Goal: Information Seeking & Learning: Compare options

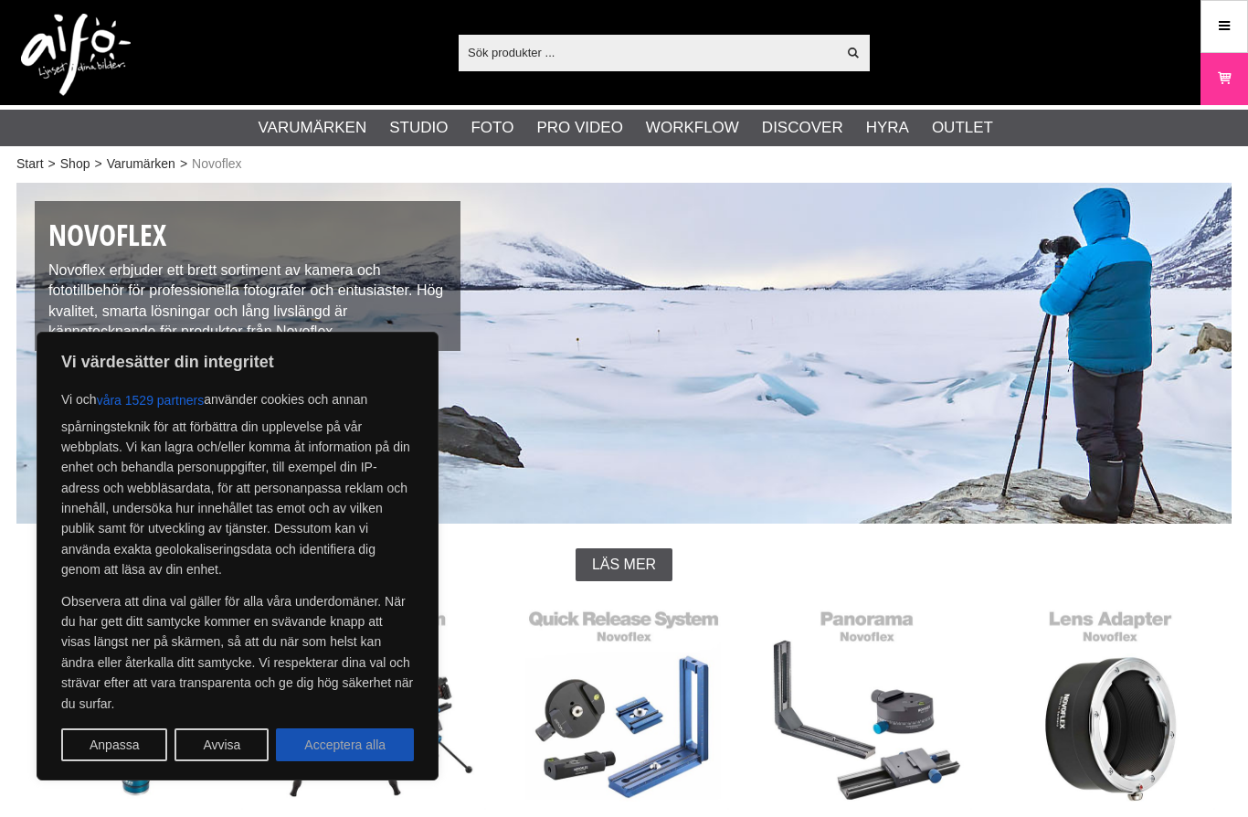
click at [351, 742] on button "Acceptera alla" at bounding box center [345, 744] width 138 height 33
checkbox input "true"
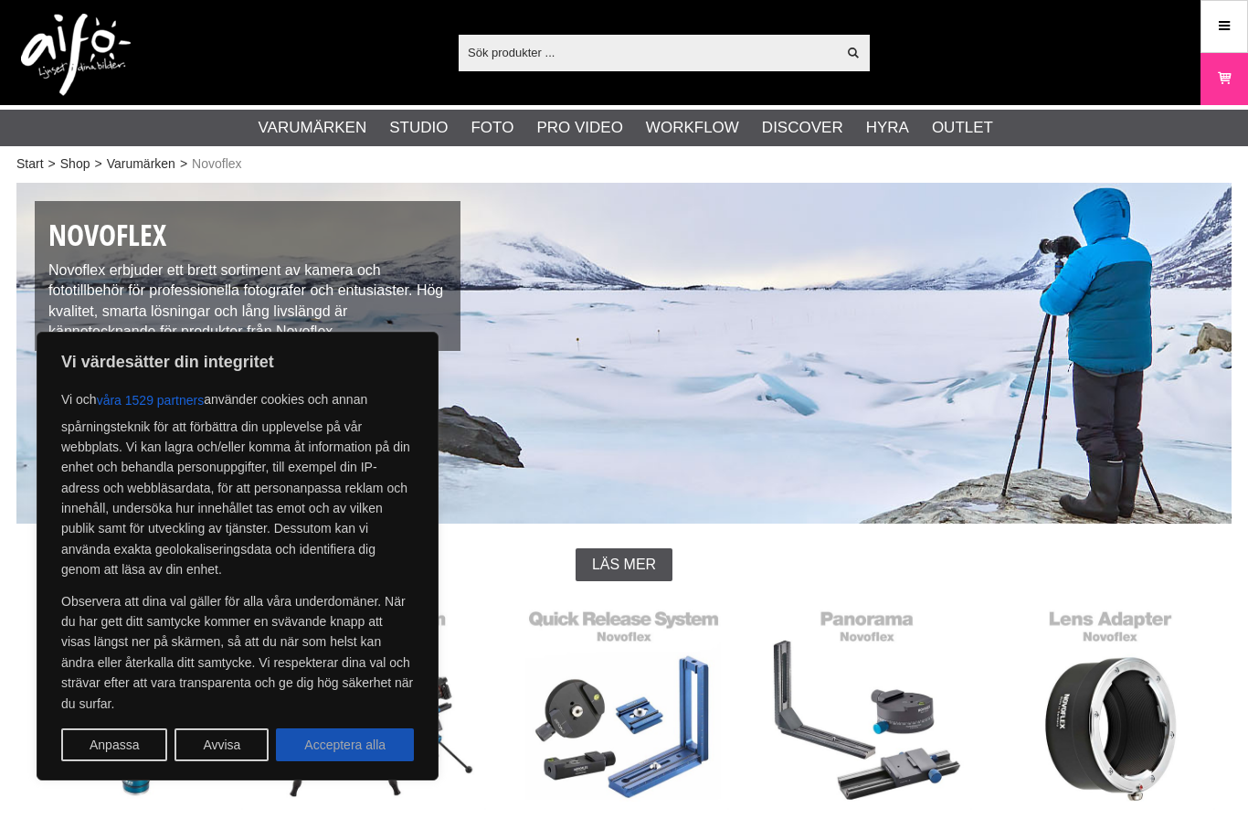
checkbox input "true"
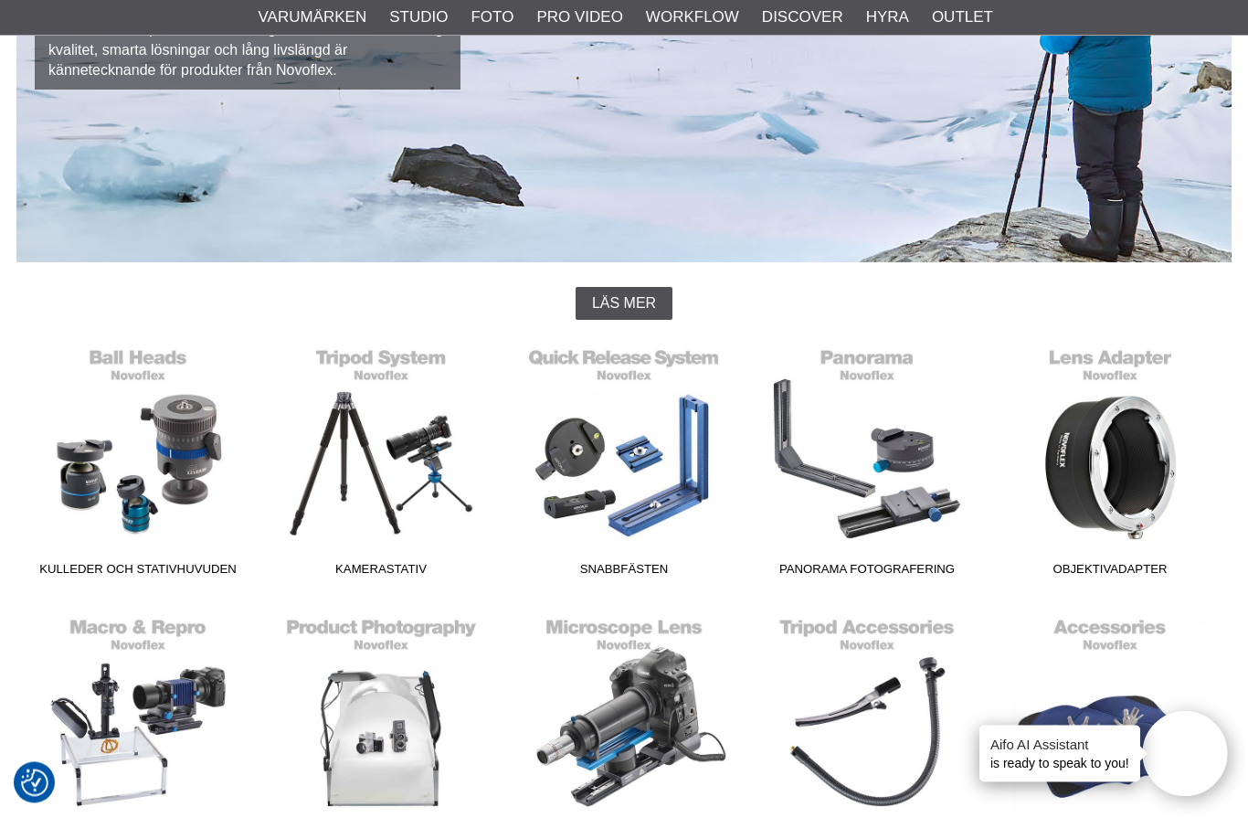
scroll to position [275, 0]
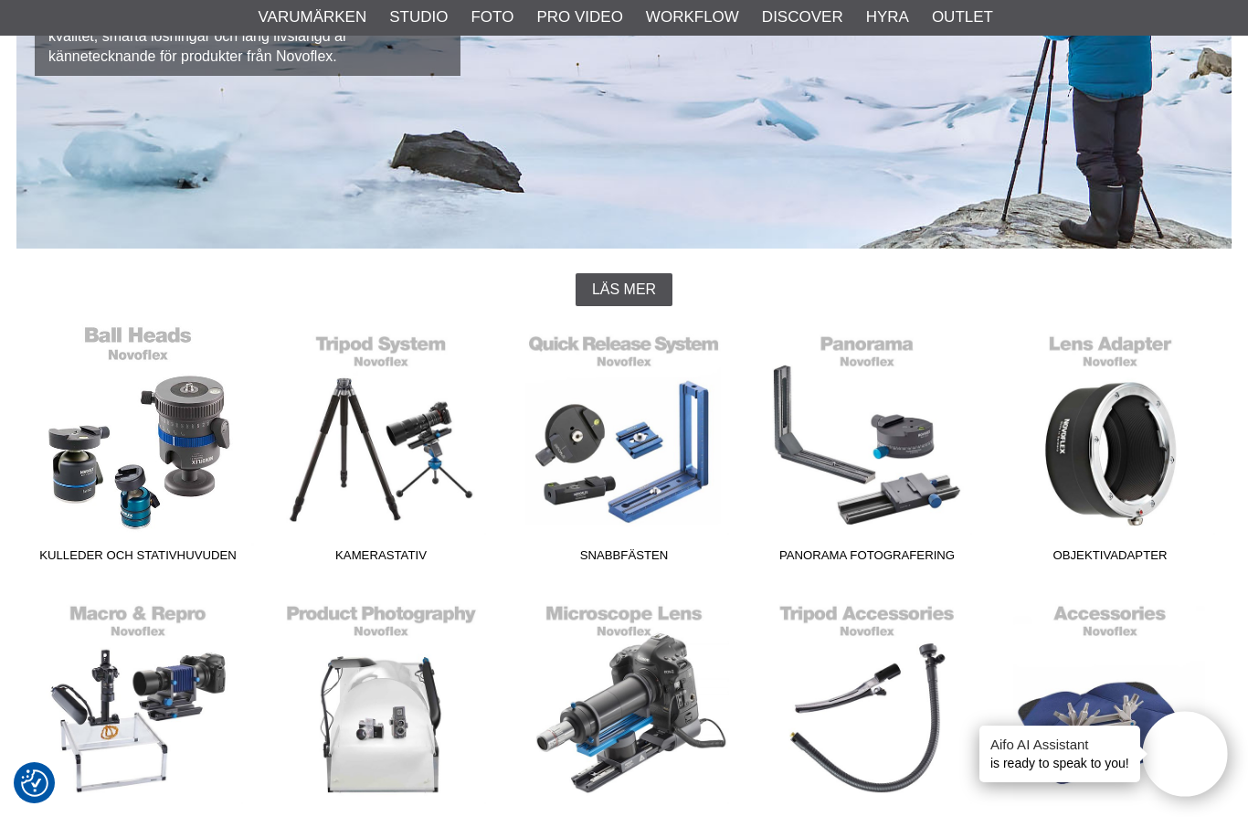
click at [157, 541] on link "Kulleder och Stativhuvuden" at bounding box center [137, 447] width 243 height 247
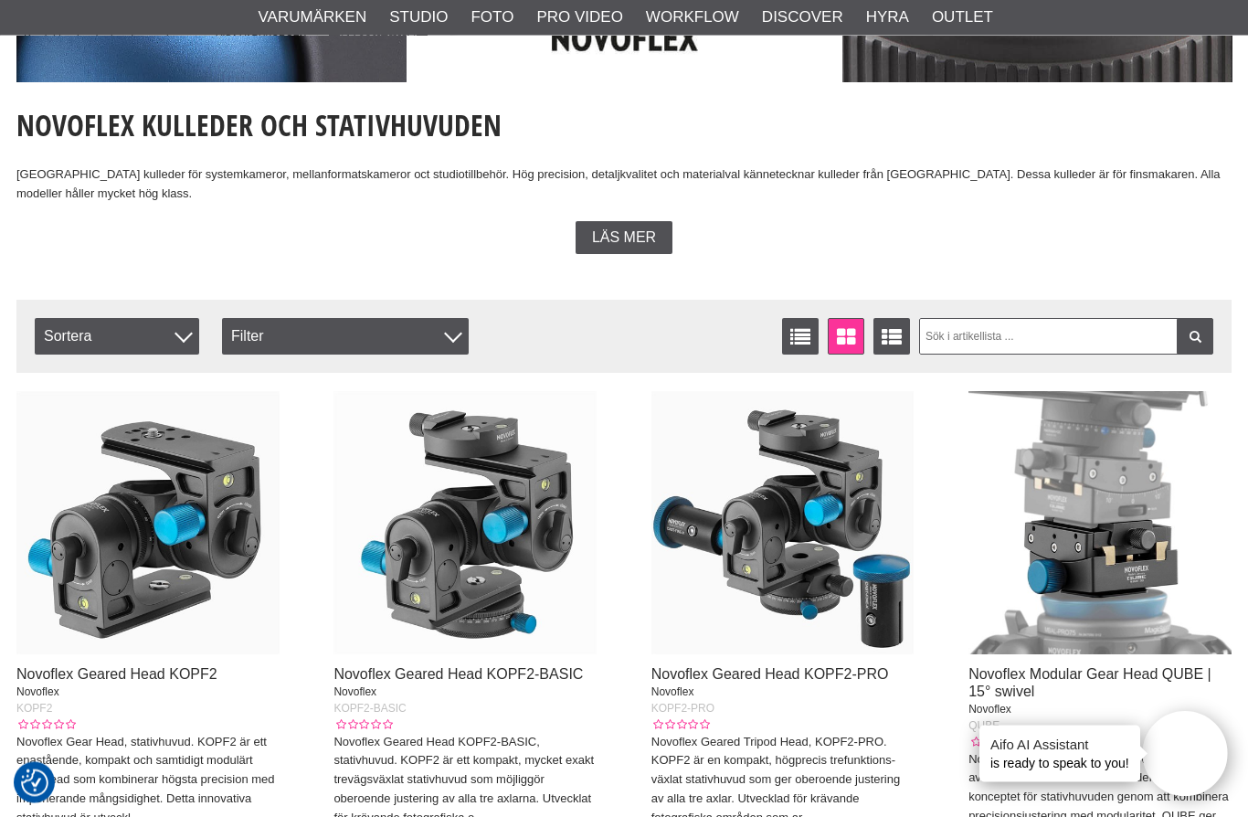
scroll to position [339, 0]
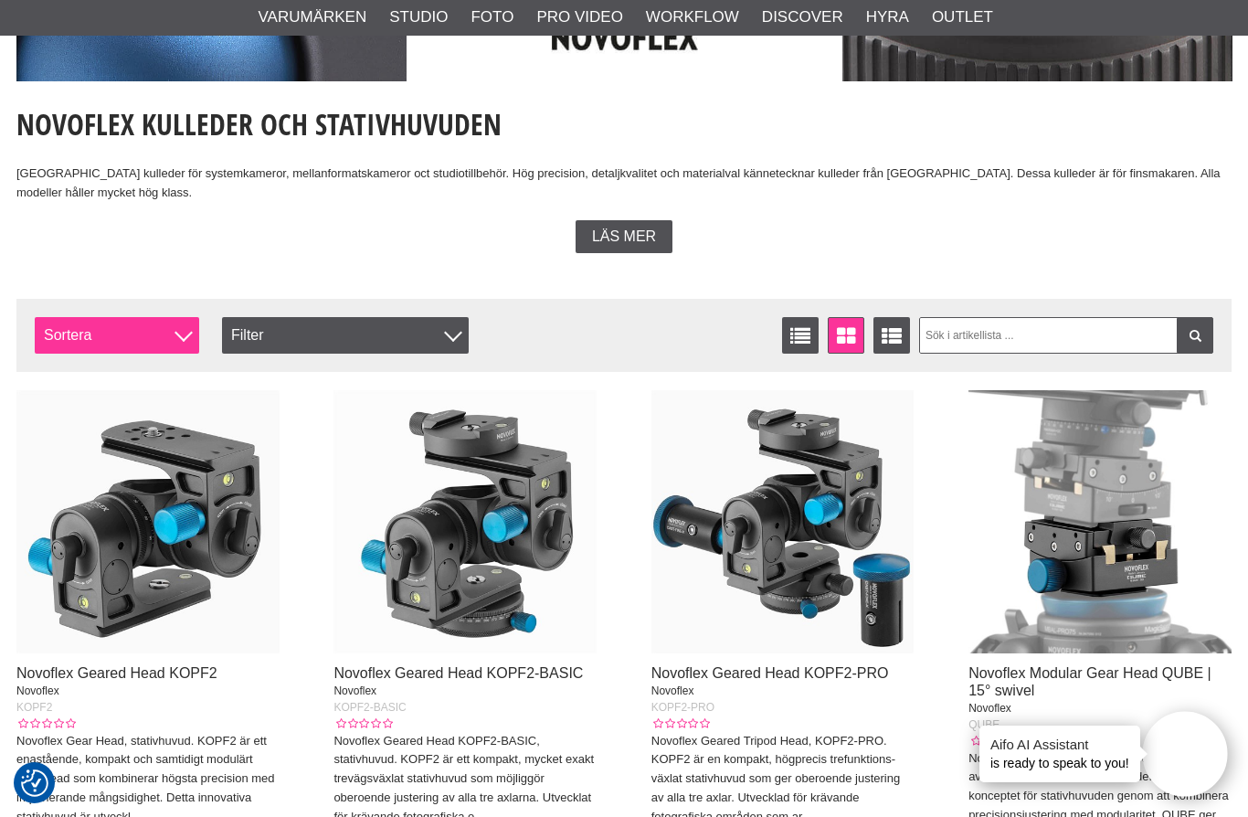
click at [165, 334] on span "Sortera" at bounding box center [117, 335] width 165 height 37
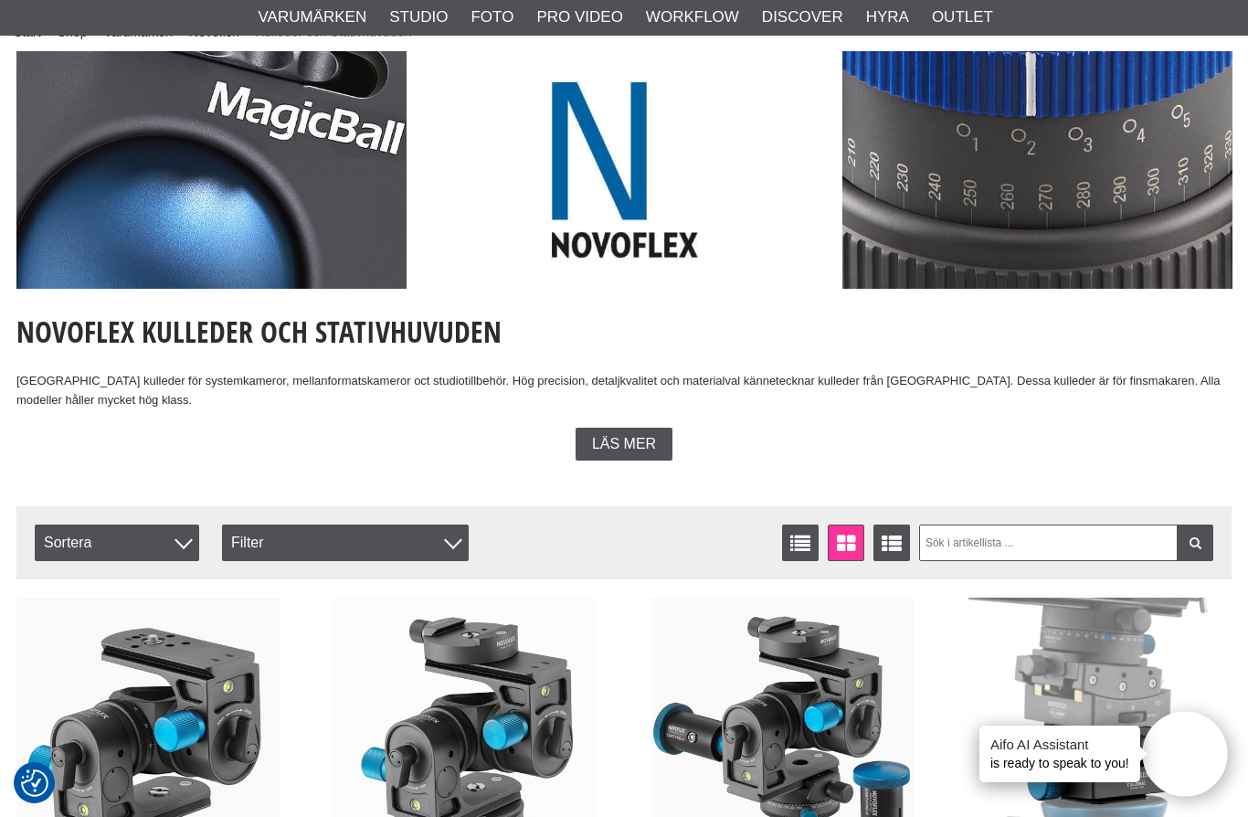
scroll to position [122, 0]
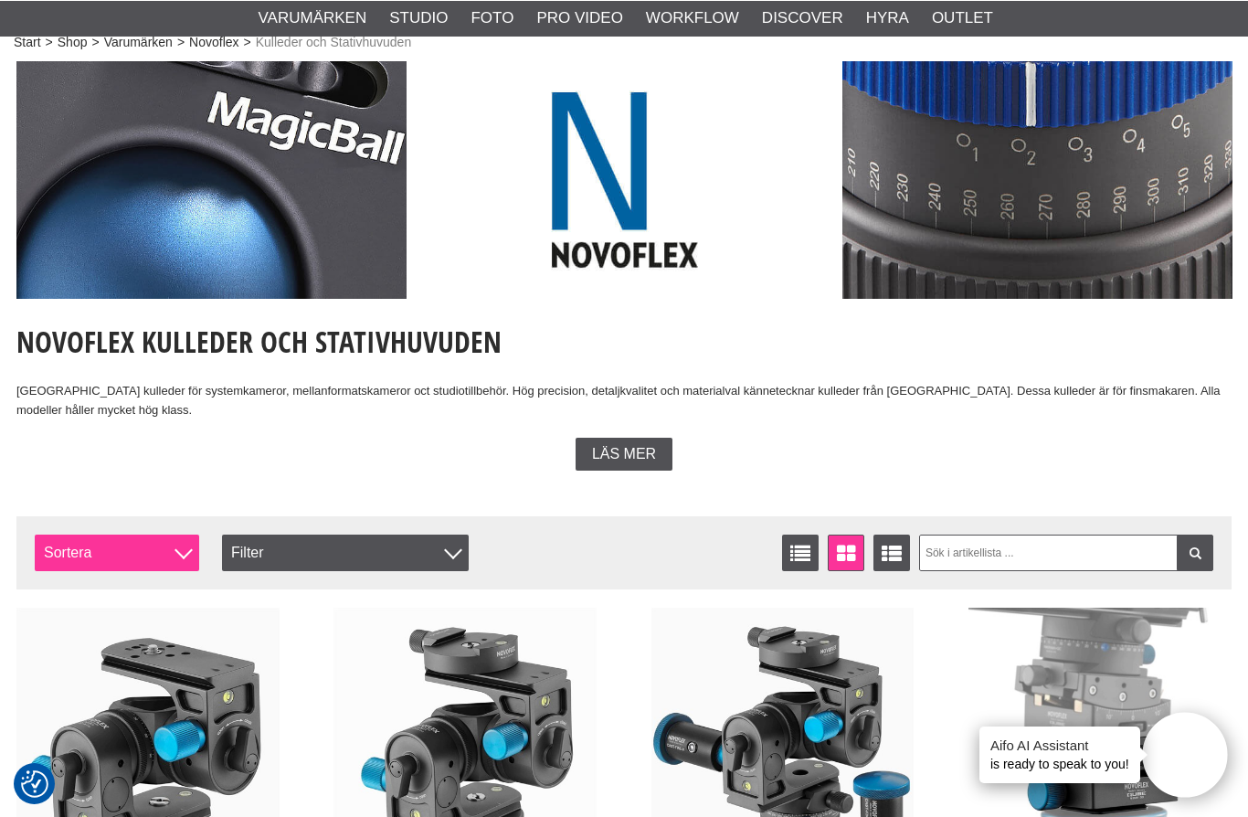
click at [183, 563] on span "Sortera" at bounding box center [117, 552] width 165 height 37
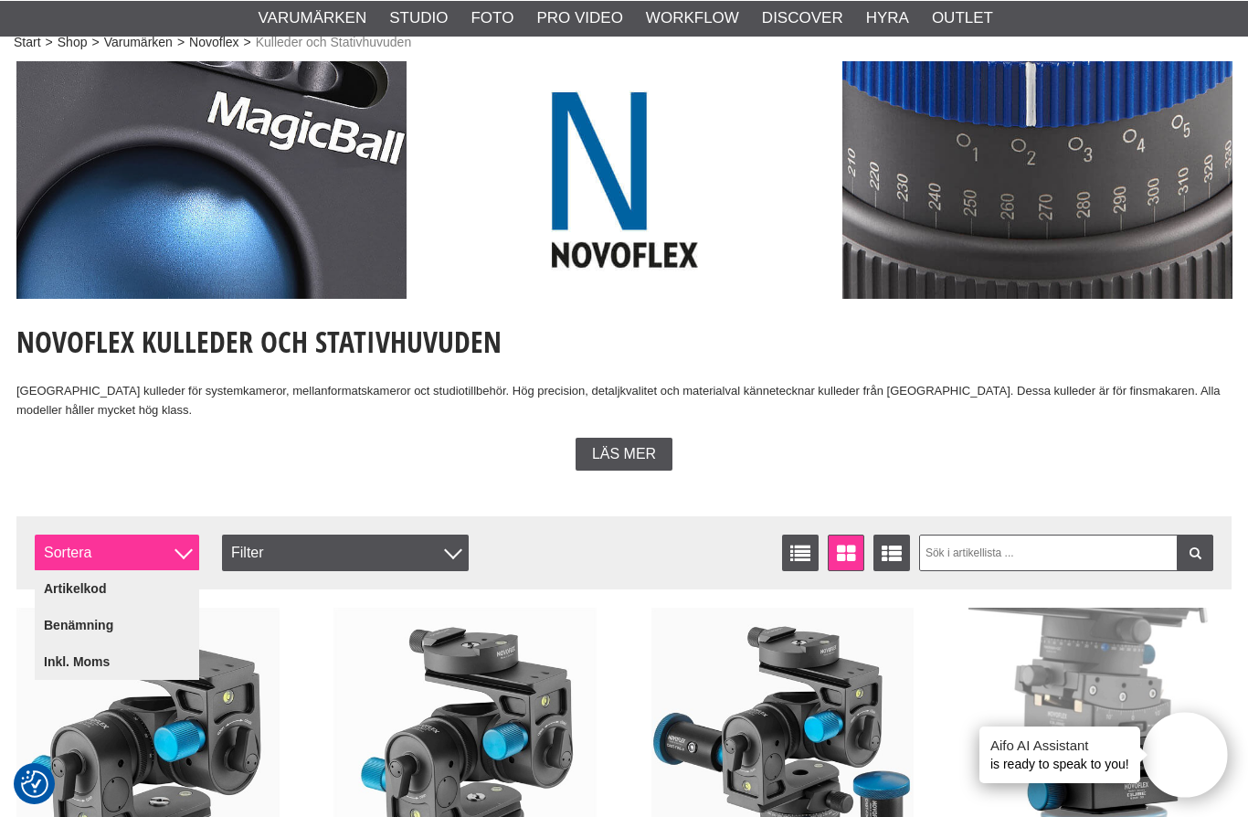
scroll to position [122, 0]
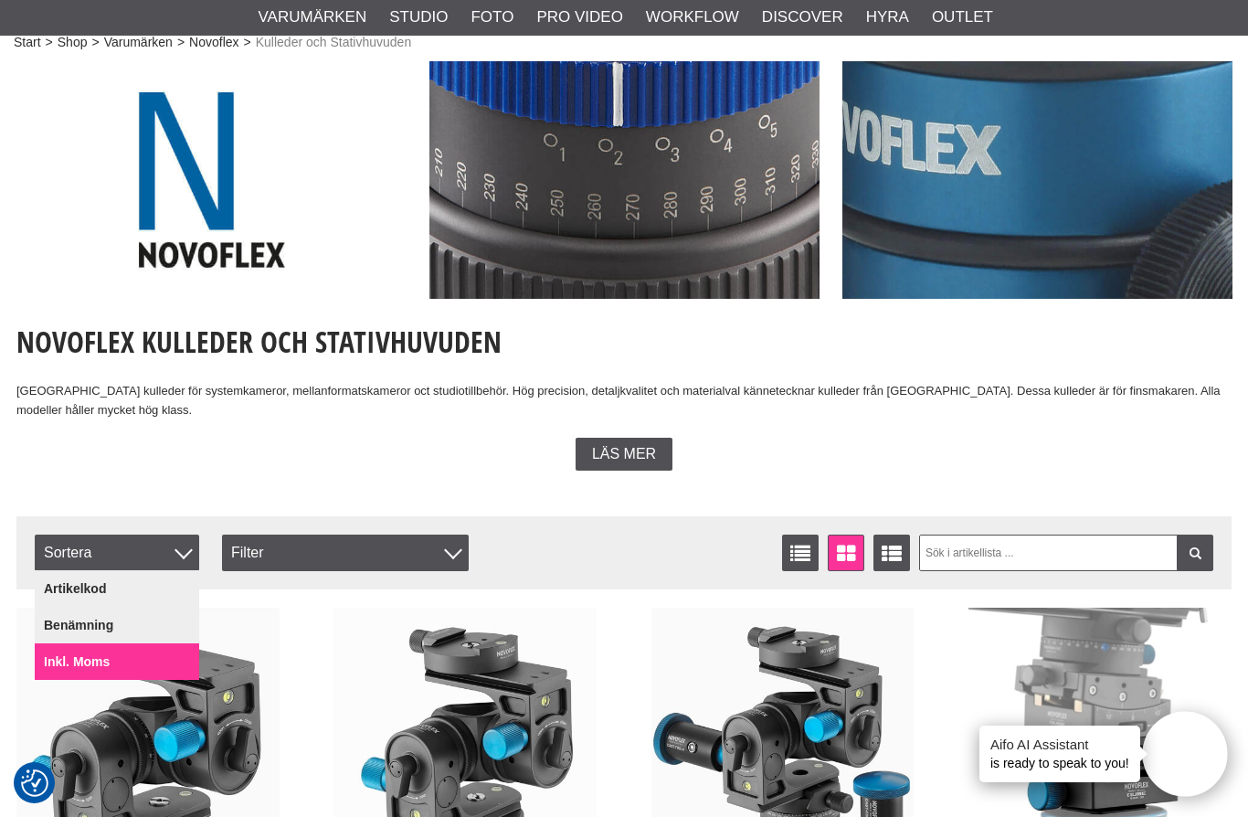
click at [118, 660] on link "Inkl. Moms" at bounding box center [117, 661] width 165 height 37
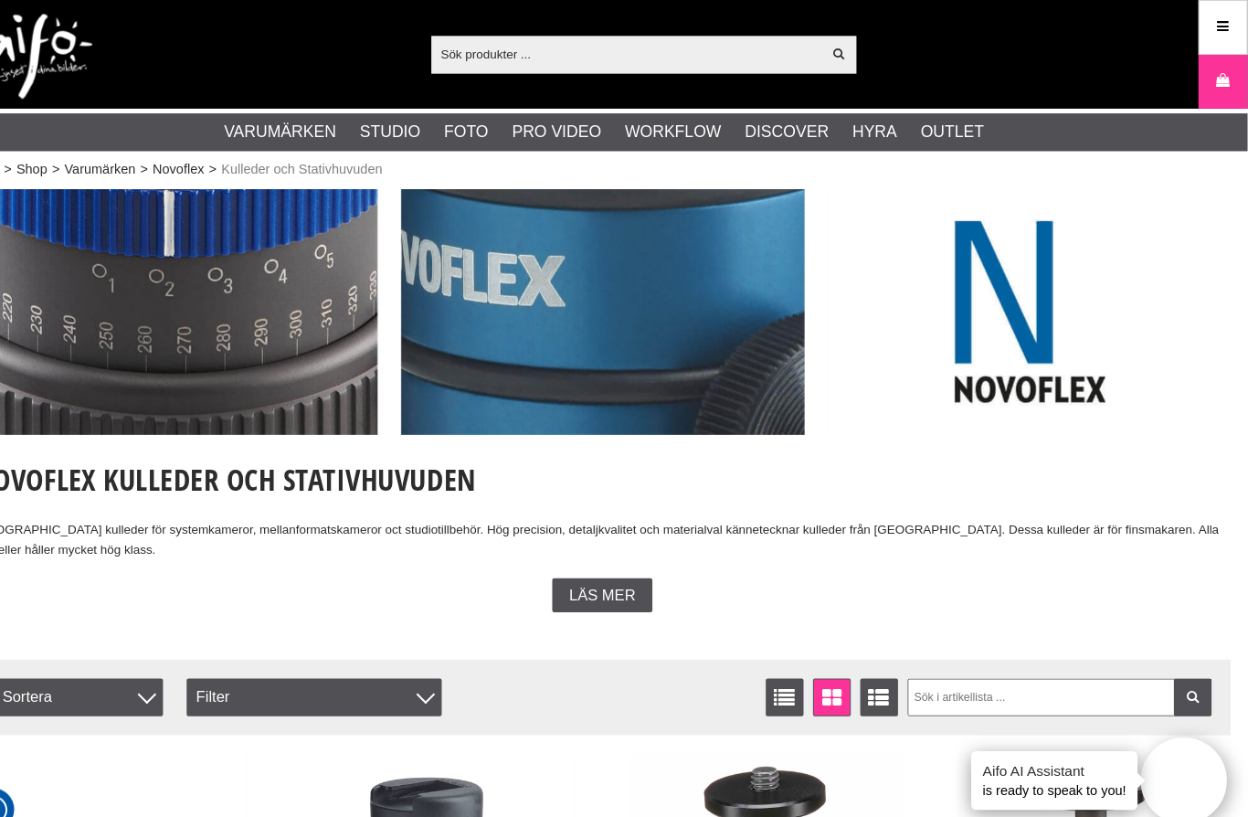
scroll to position [0, 0]
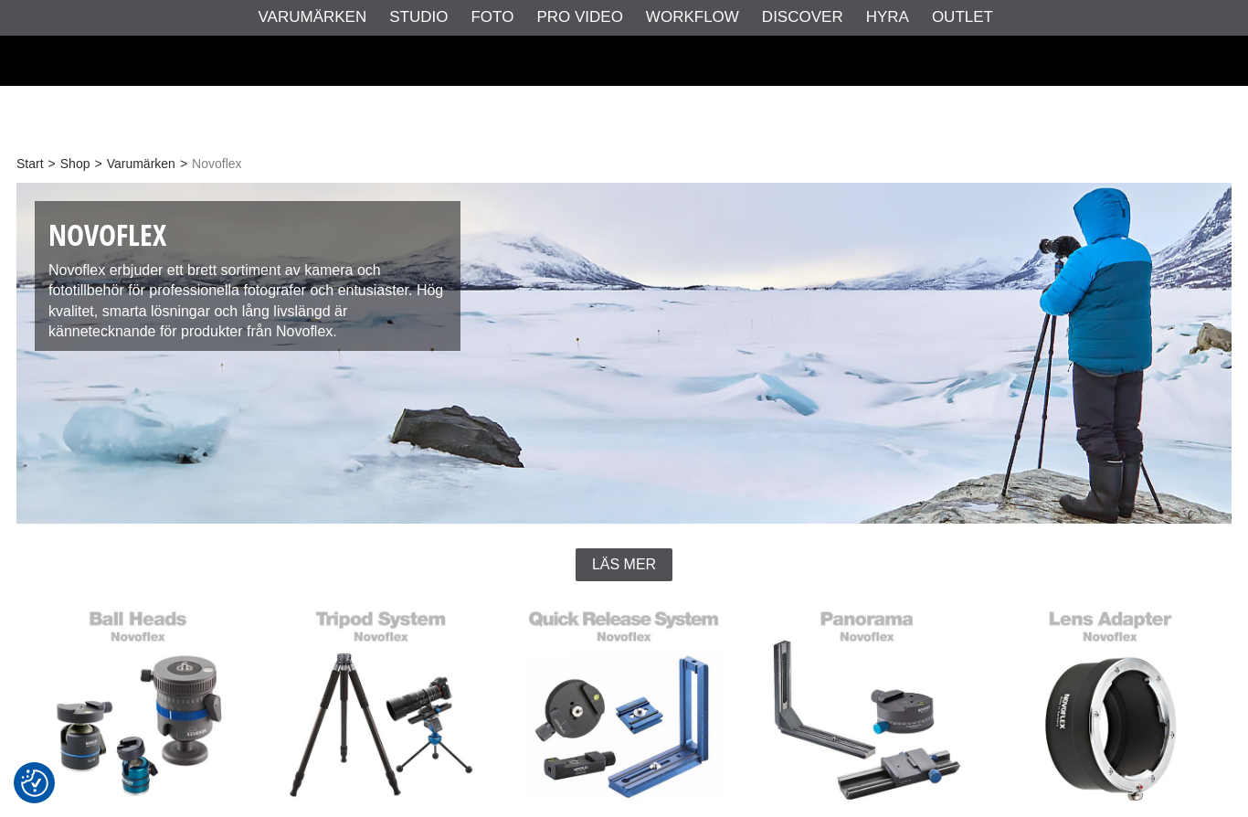
scroll to position [355, 0]
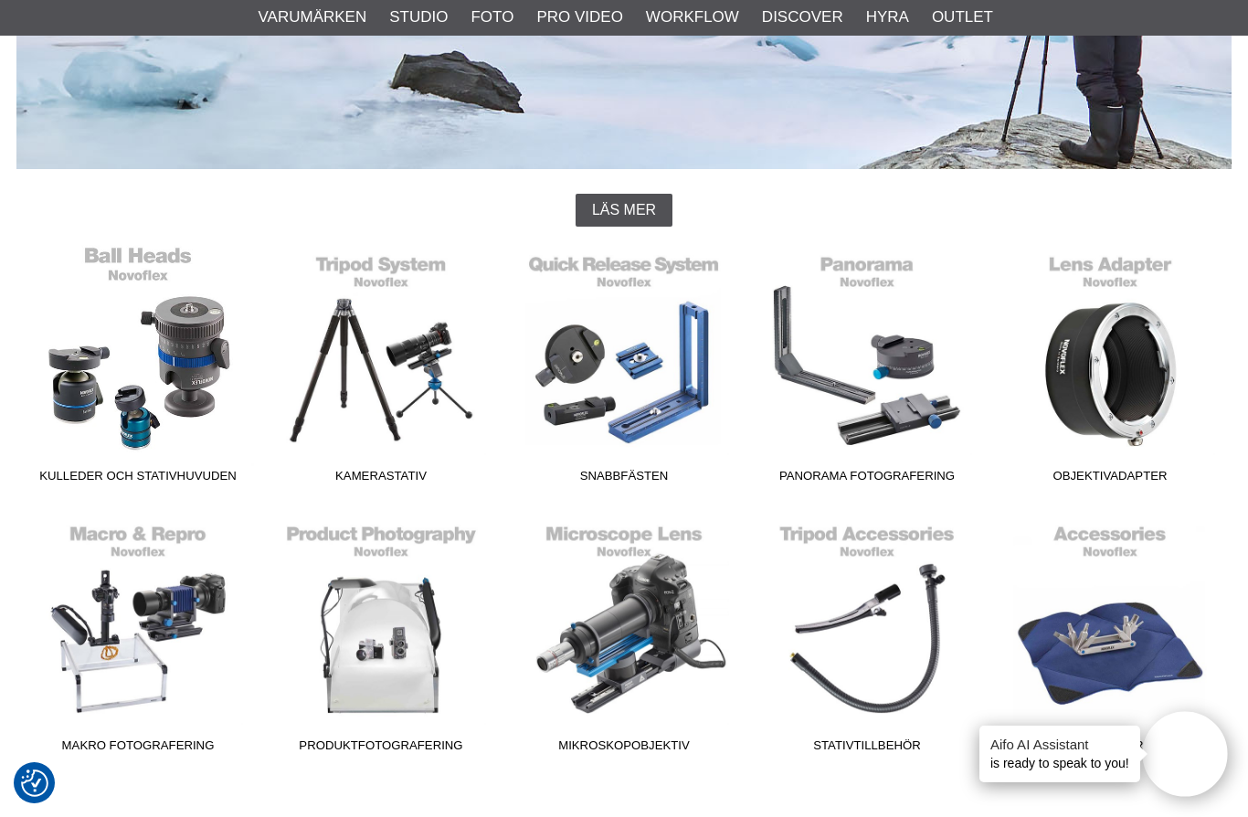
click at [143, 367] on link "Kulleder och Stativhuvuden" at bounding box center [137, 368] width 243 height 247
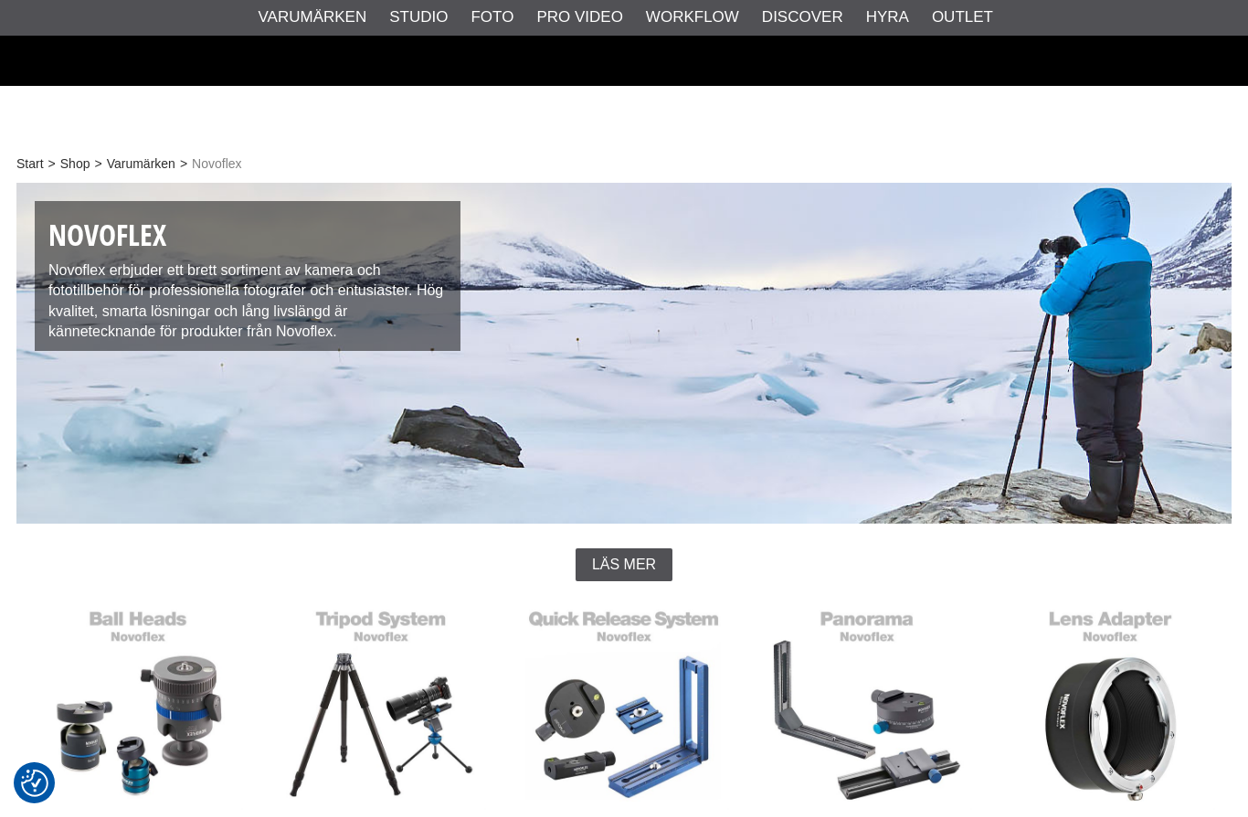
scroll to position [355, 0]
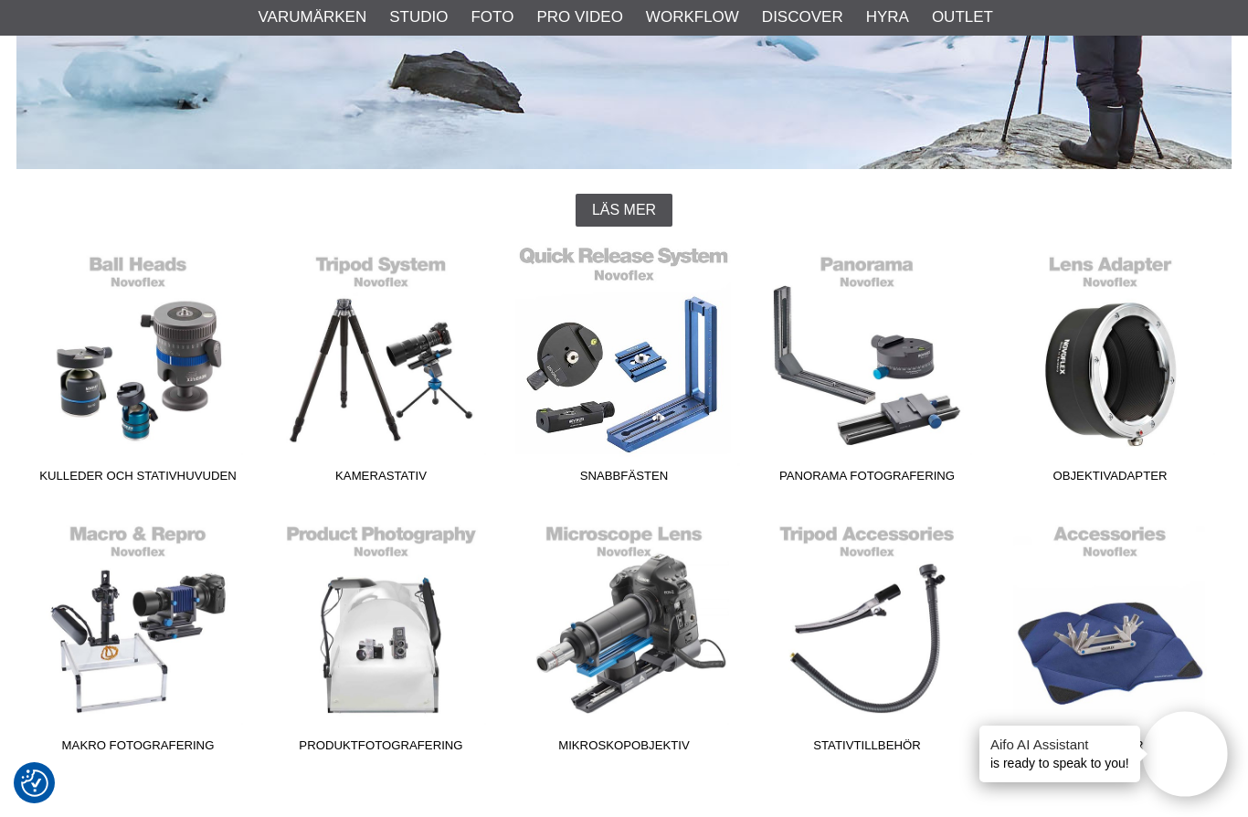
click at [638, 424] on link "Snabbfästen" at bounding box center [624, 368] width 243 height 247
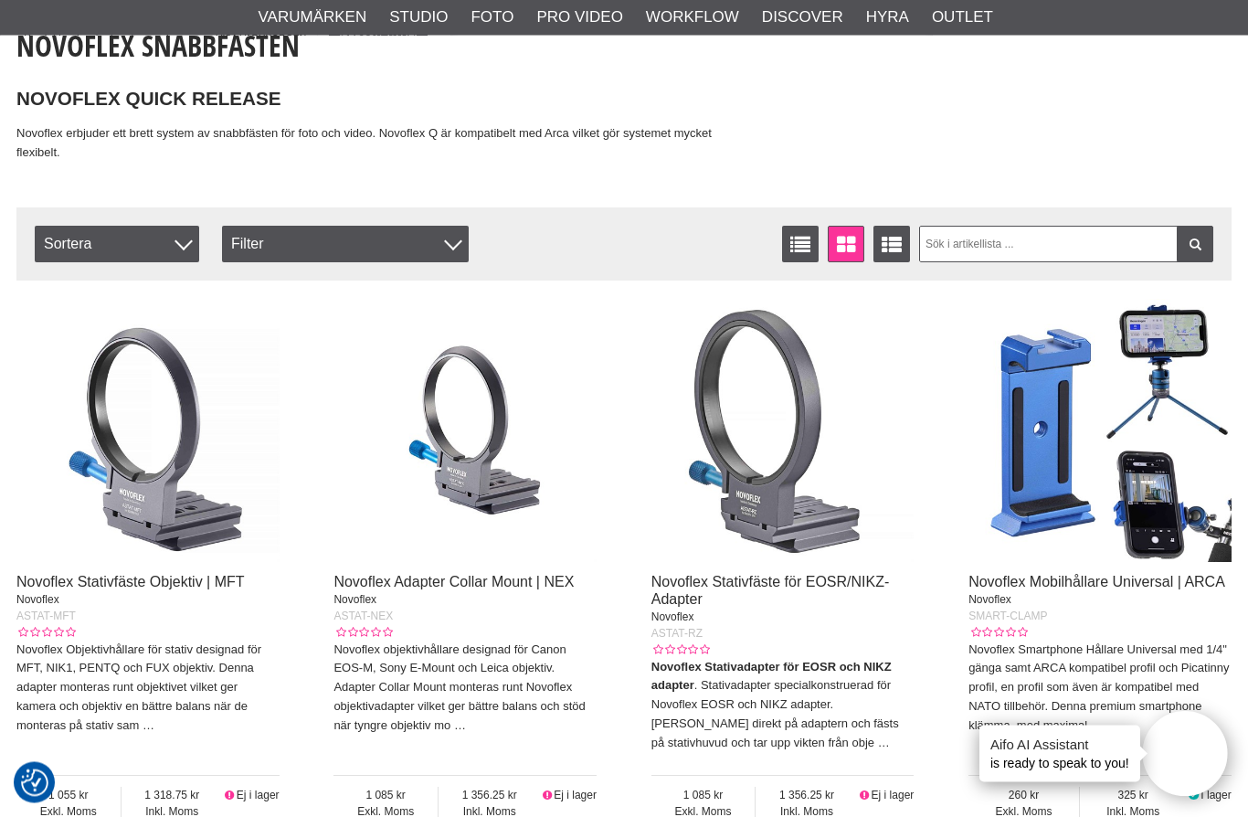
scroll to position [418, 0]
click at [142, 230] on span "Sortera" at bounding box center [117, 244] width 165 height 37
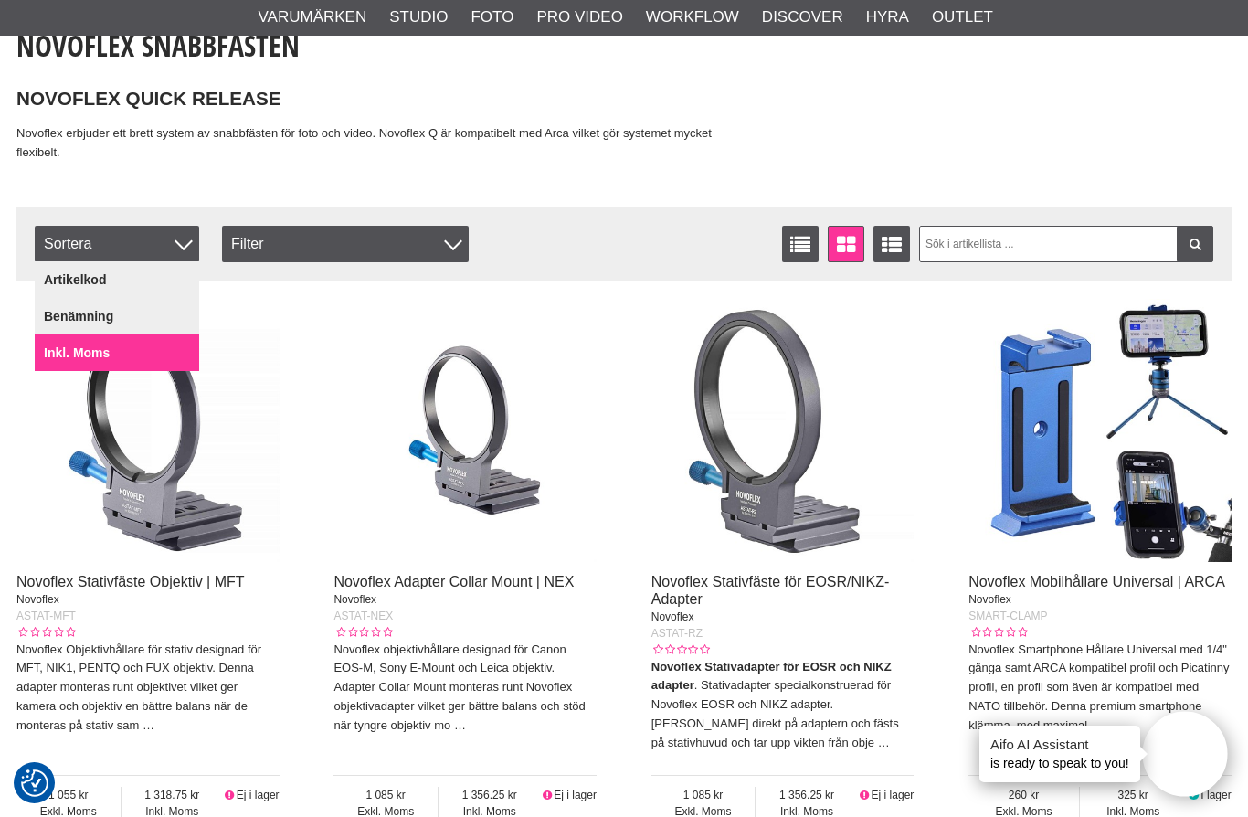
click at [101, 353] on link "Inkl. Moms" at bounding box center [117, 352] width 165 height 37
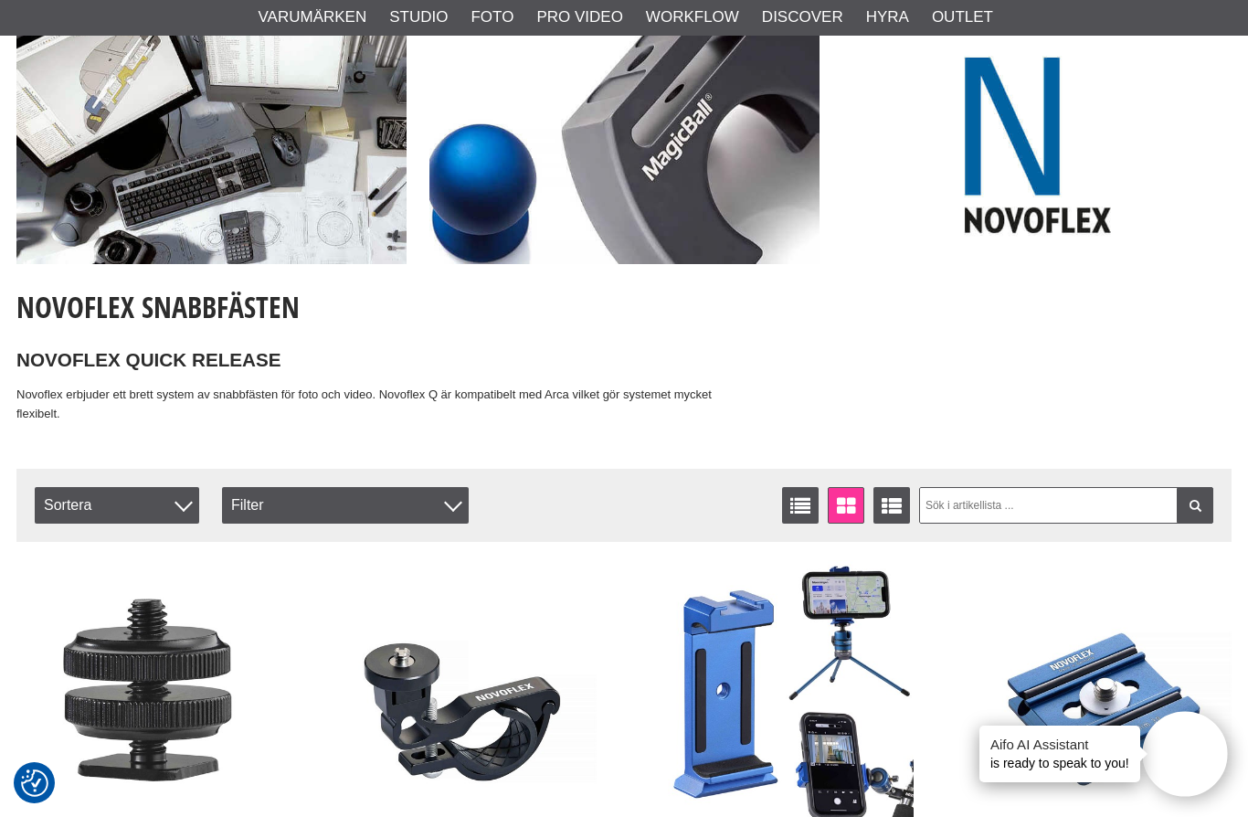
scroll to position [0, 0]
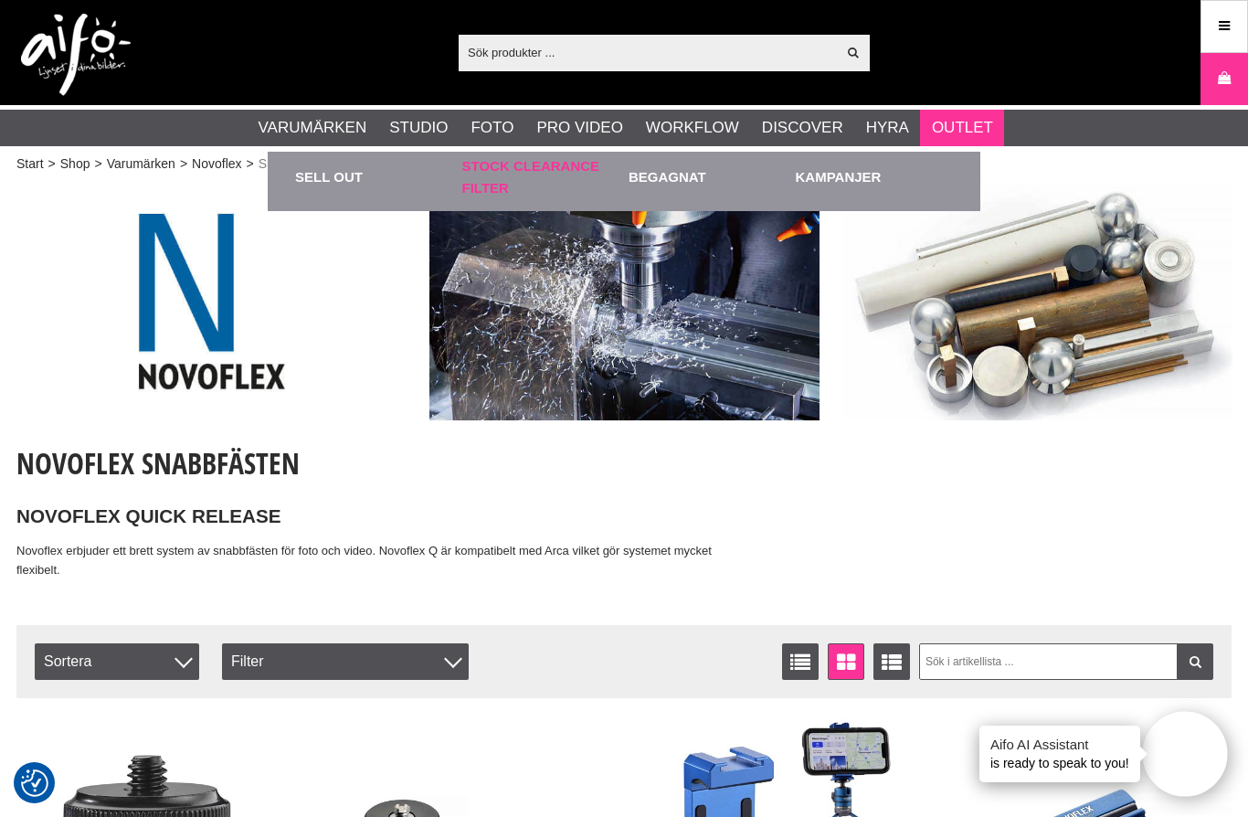
click at [497, 175] on link "Stock Clearance Filter" at bounding box center [541, 177] width 158 height 50
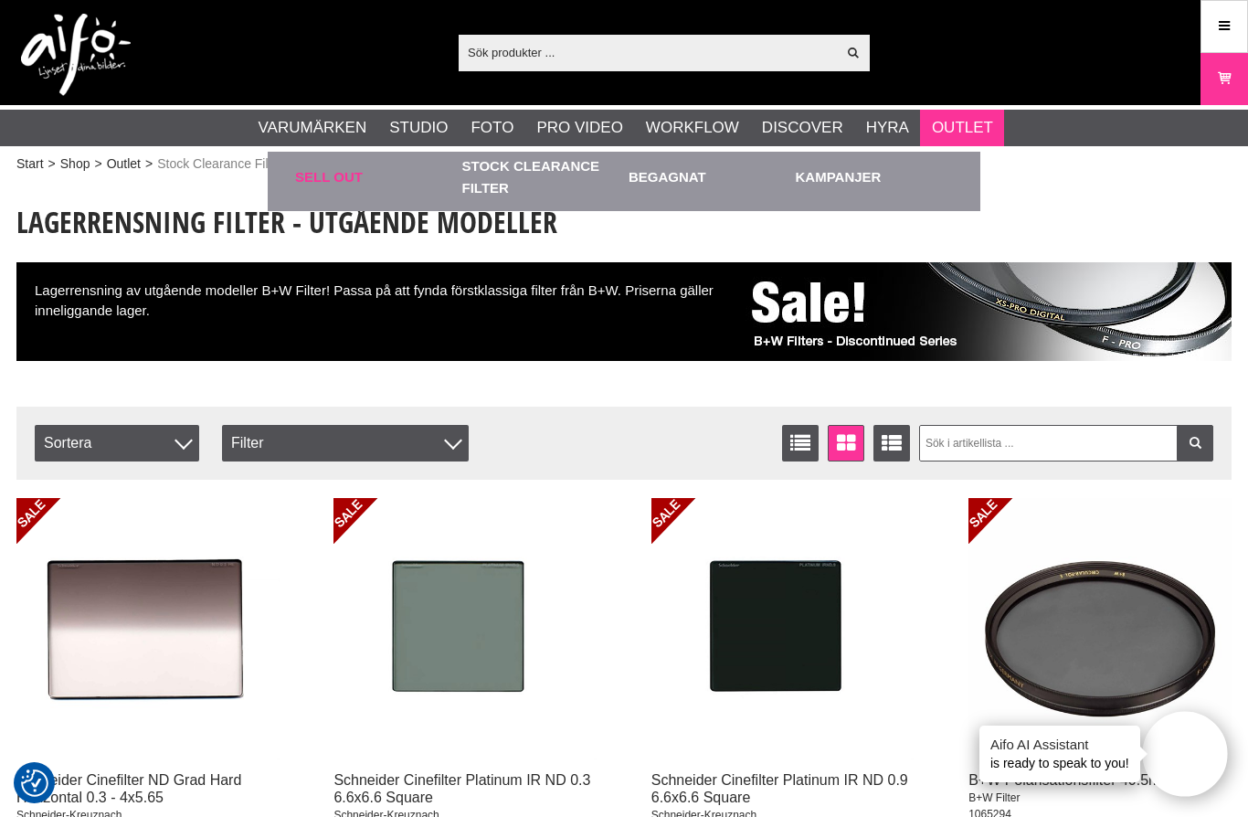
click at [315, 188] on link "Sell out" at bounding box center [374, 177] width 158 height 50
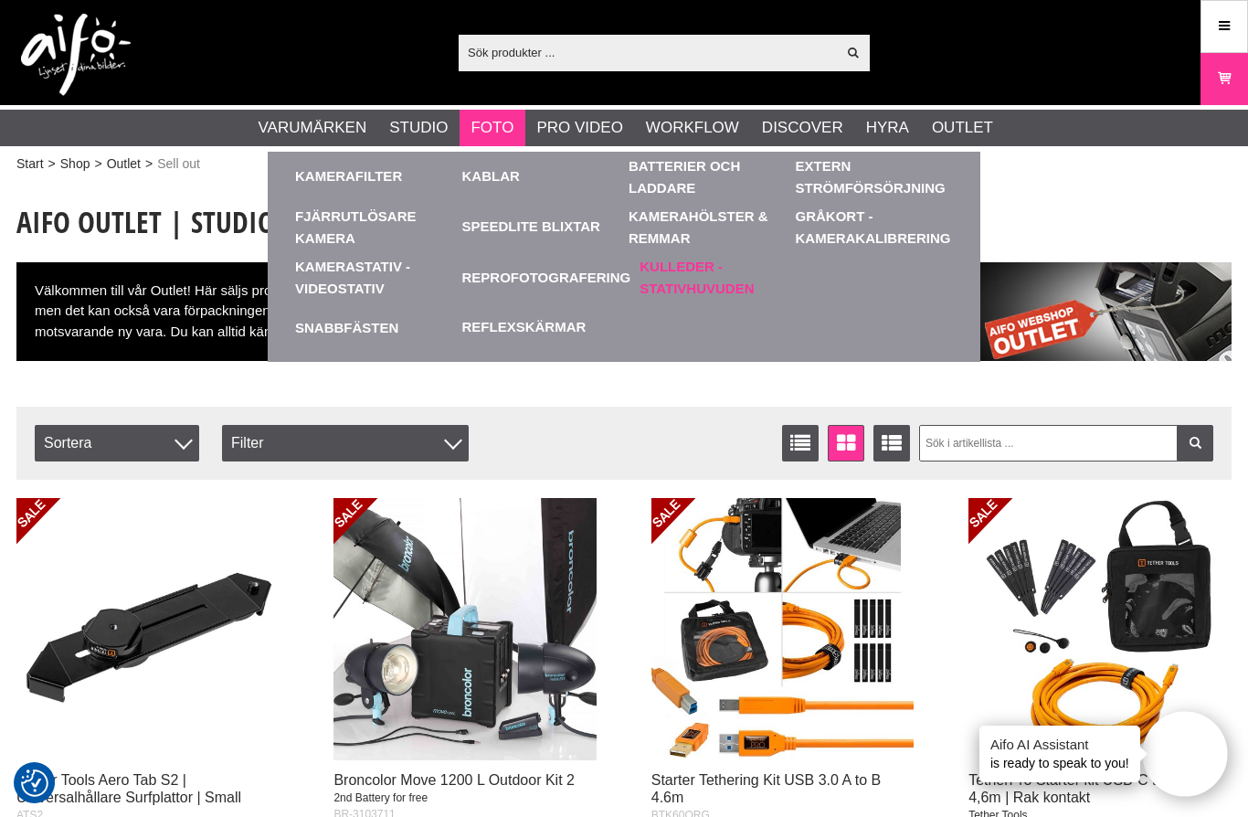
click at [688, 276] on link "Kulleder - Stativhuvuden" at bounding box center [719, 277] width 158 height 50
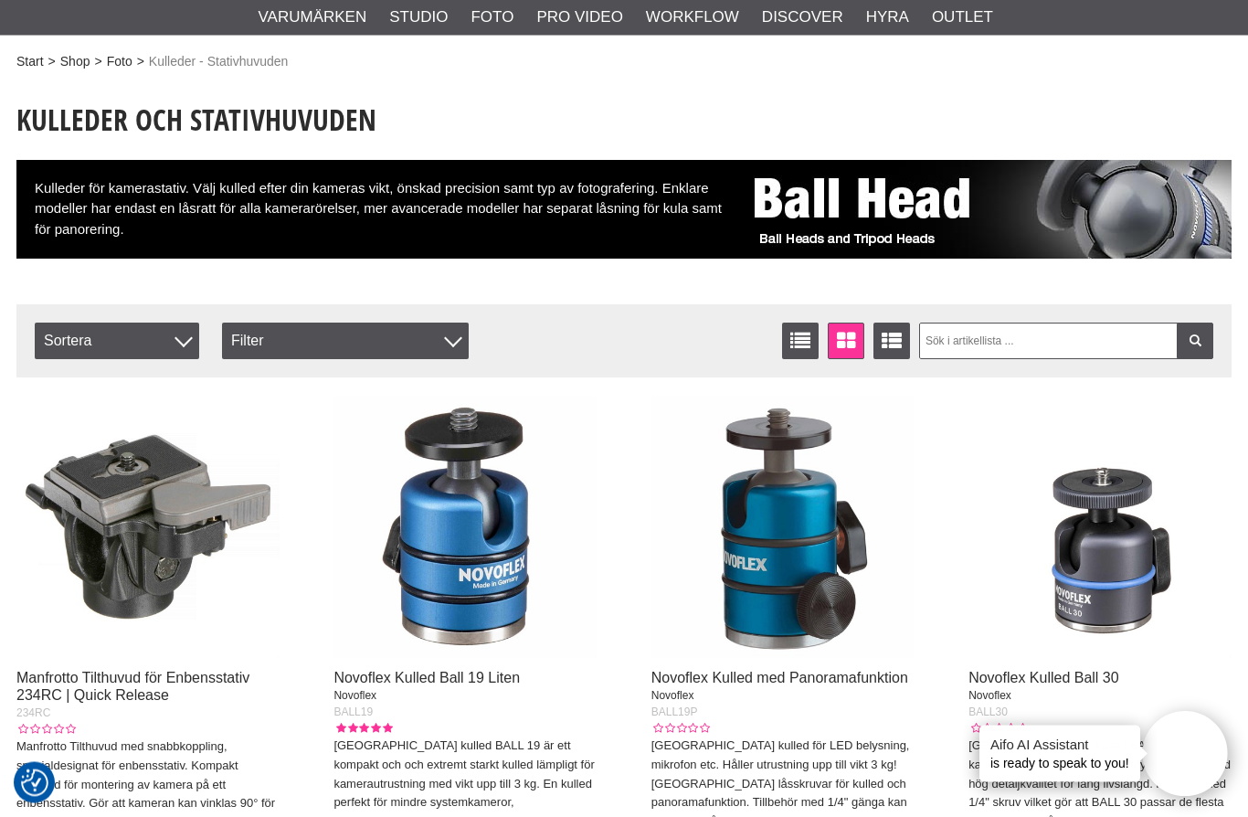
scroll to position [103, 0]
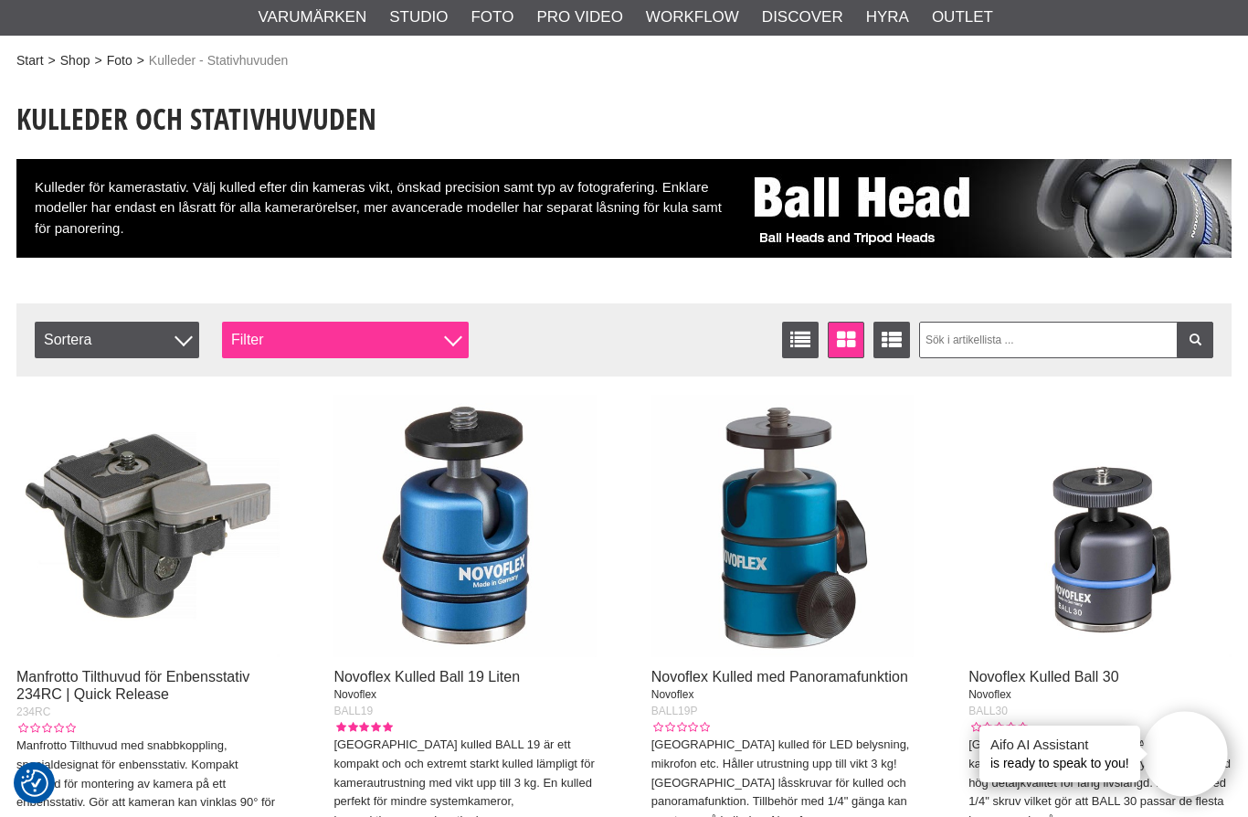
click at [432, 335] on div "Filter" at bounding box center [345, 340] width 247 height 37
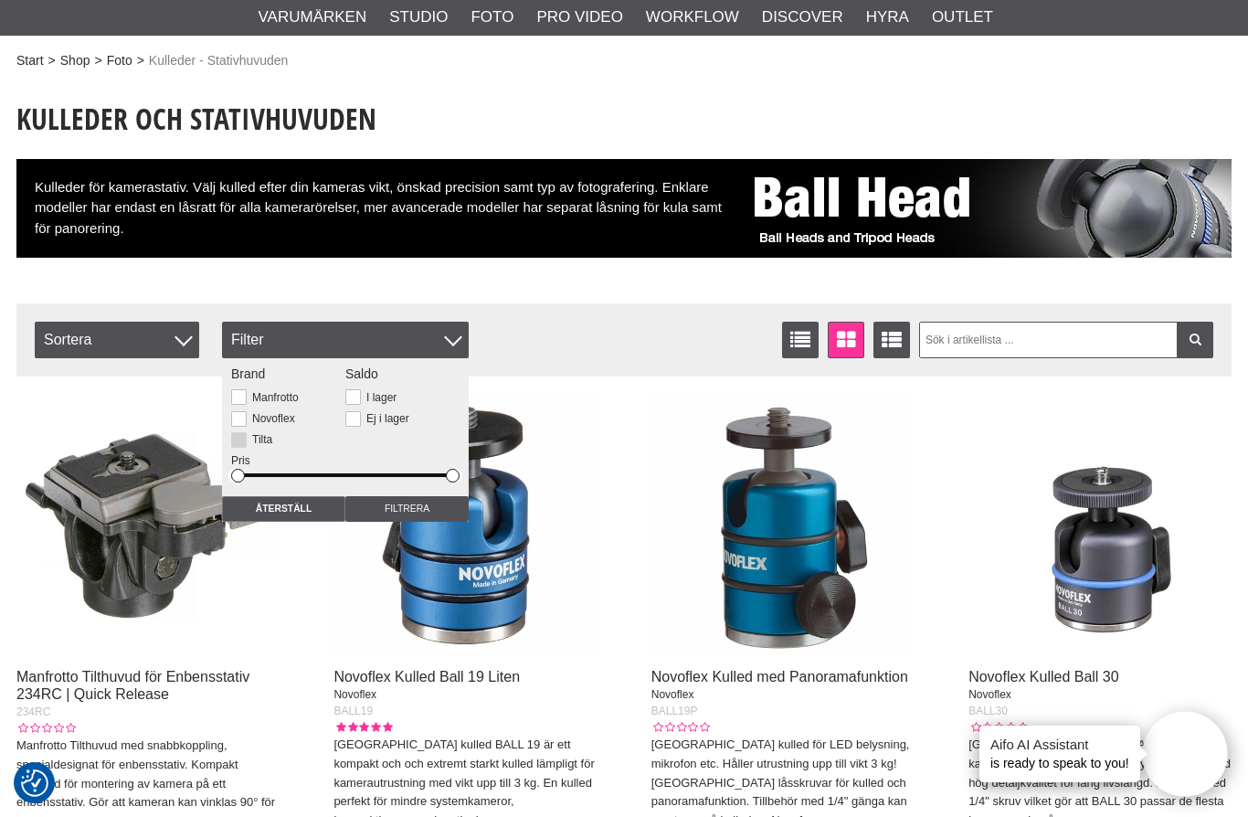
click at [249, 443] on label "Tilta" at bounding box center [260, 439] width 26 height 13
click at [0, 0] on input "Tilta" at bounding box center [0, 0] width 0 height 0
click at [403, 521] on input "Filtrera" at bounding box center [406, 509] width 123 height 26
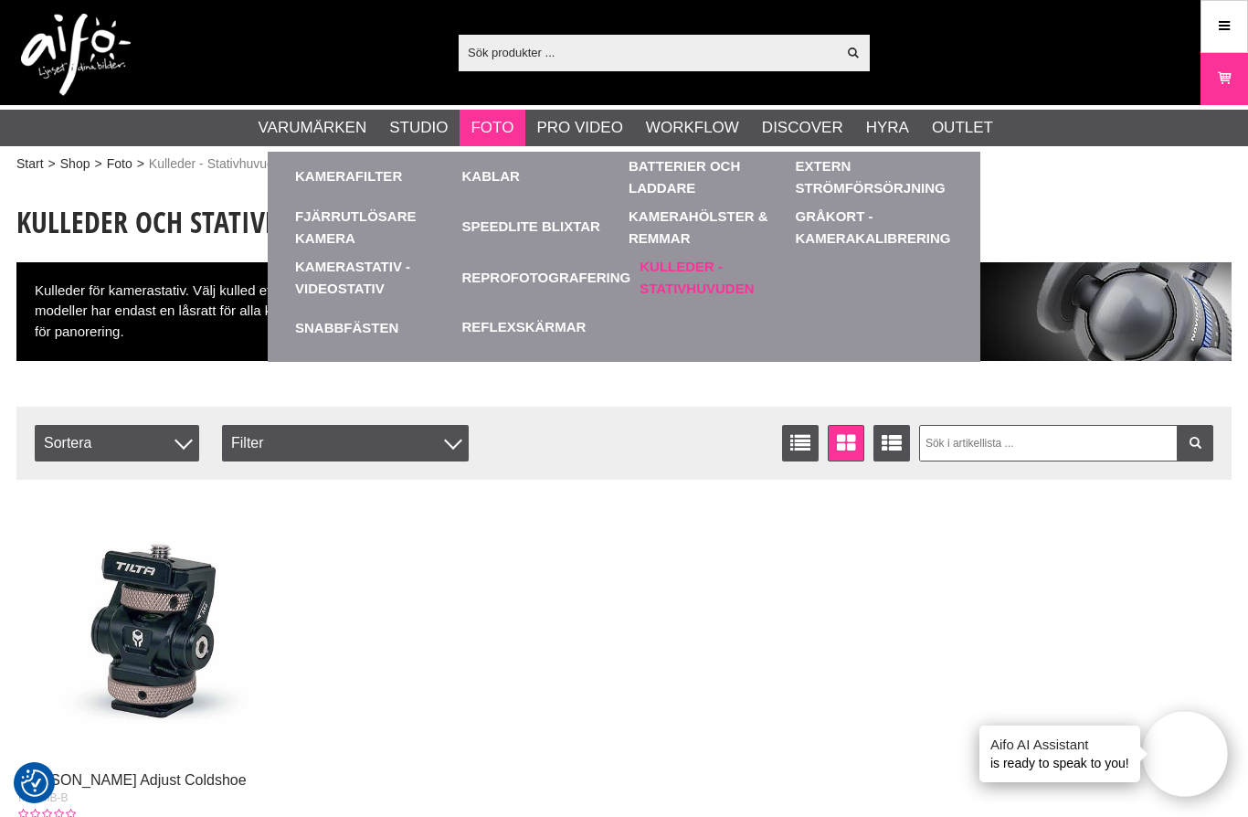
click at [711, 281] on link "Kulleder - Stativhuvuden" at bounding box center [719, 277] width 158 height 50
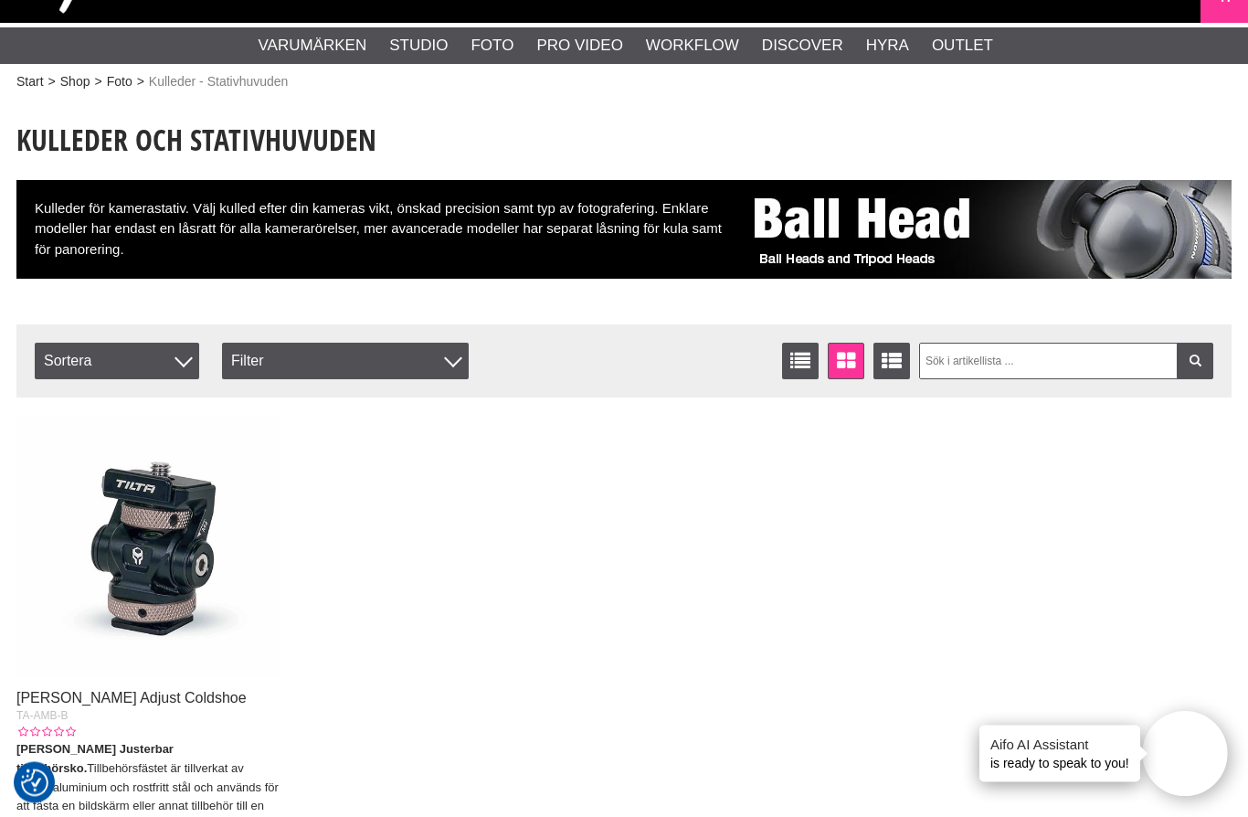
scroll to position [82, 0]
click at [440, 362] on div "Filter" at bounding box center [345, 361] width 247 height 37
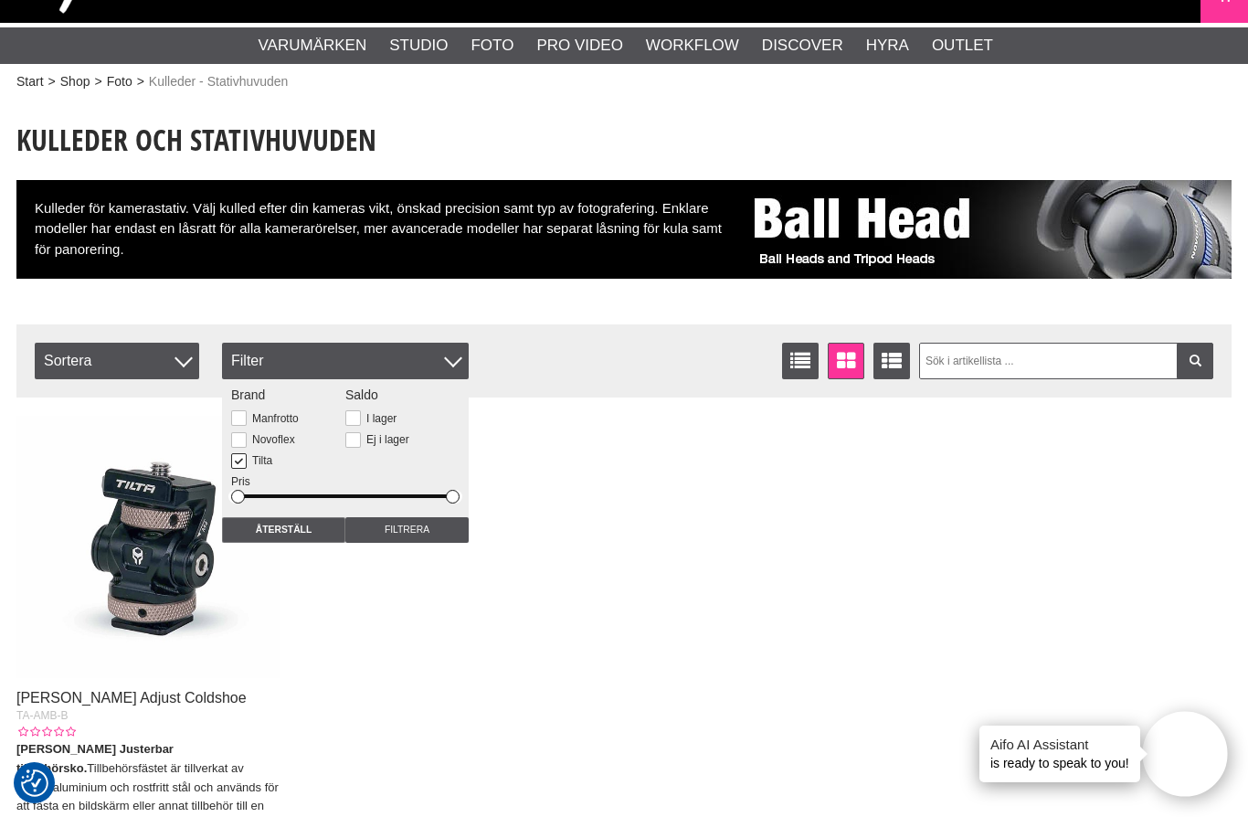
click at [233, 464] on button at bounding box center [239, 461] width 16 height 16
click at [245, 416] on button at bounding box center [239, 418] width 16 height 16
click at [421, 533] on input "Filtrera" at bounding box center [406, 530] width 123 height 26
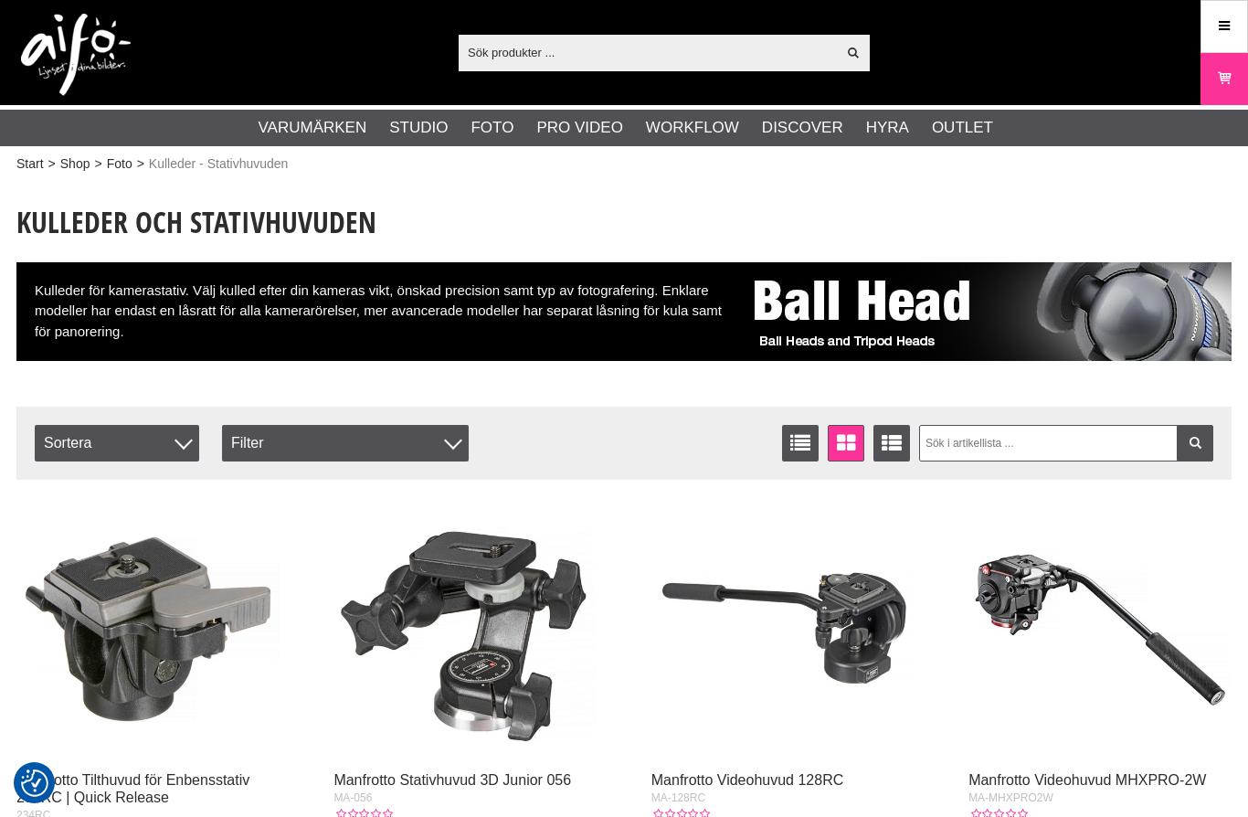
checkbox input "true"
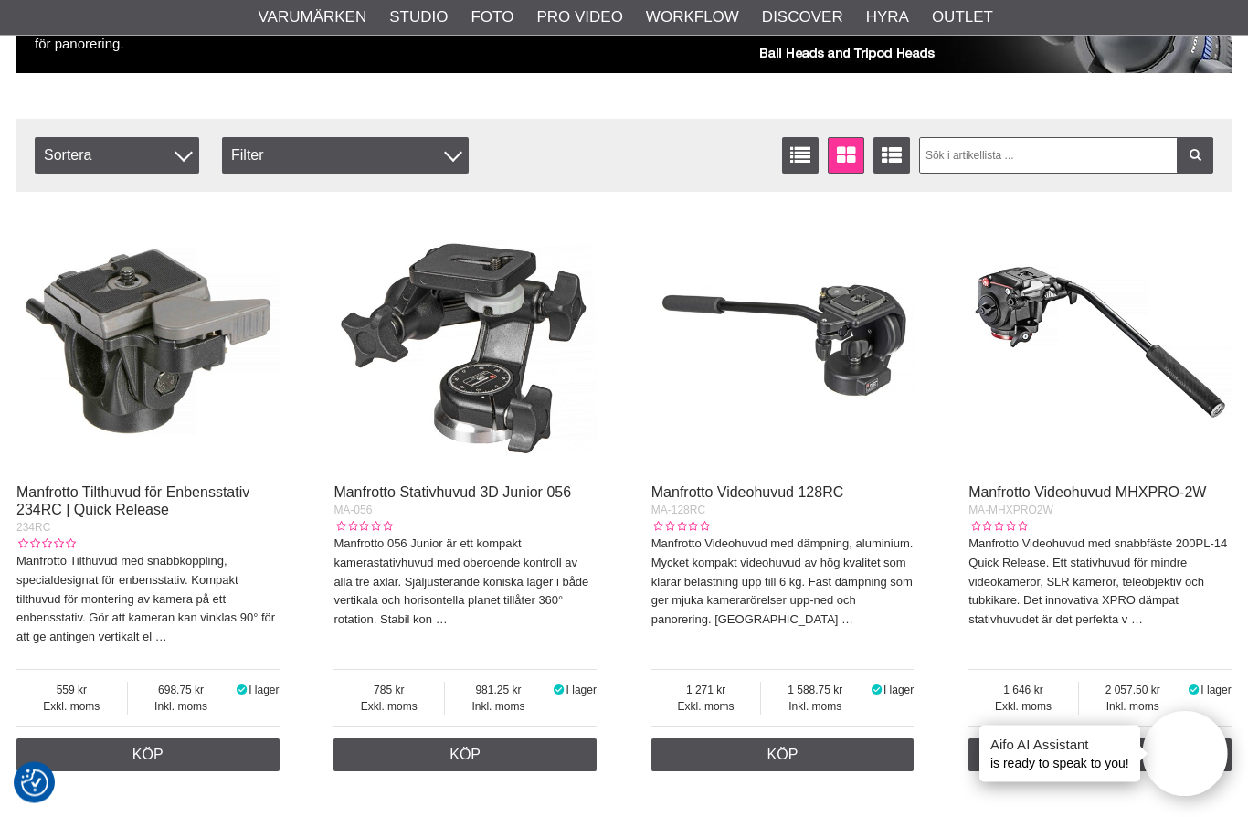
scroll to position [288, 0]
click at [165, 148] on span "Sortera" at bounding box center [117, 155] width 165 height 37
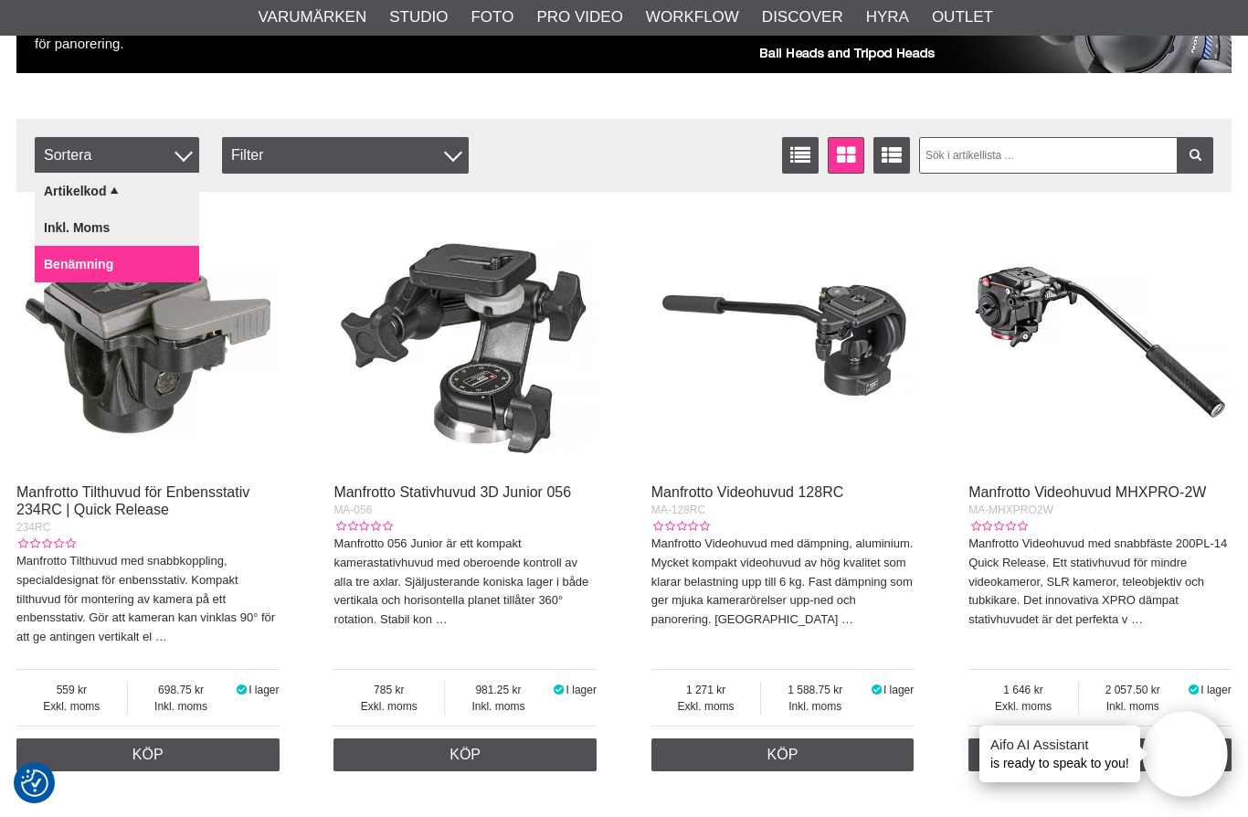
click at [111, 253] on link "Benämning" at bounding box center [117, 264] width 165 height 37
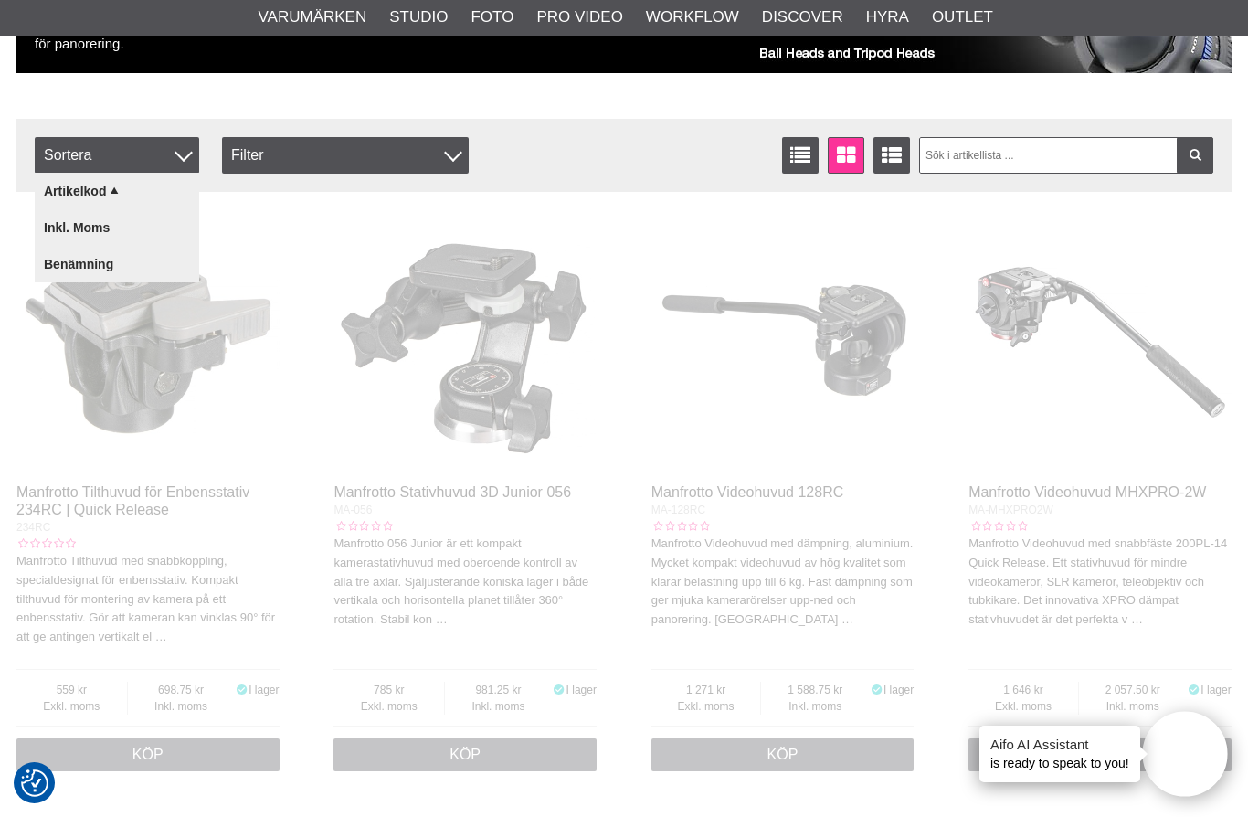
click at [143, 161] on div at bounding box center [624, 408] width 1248 height 817
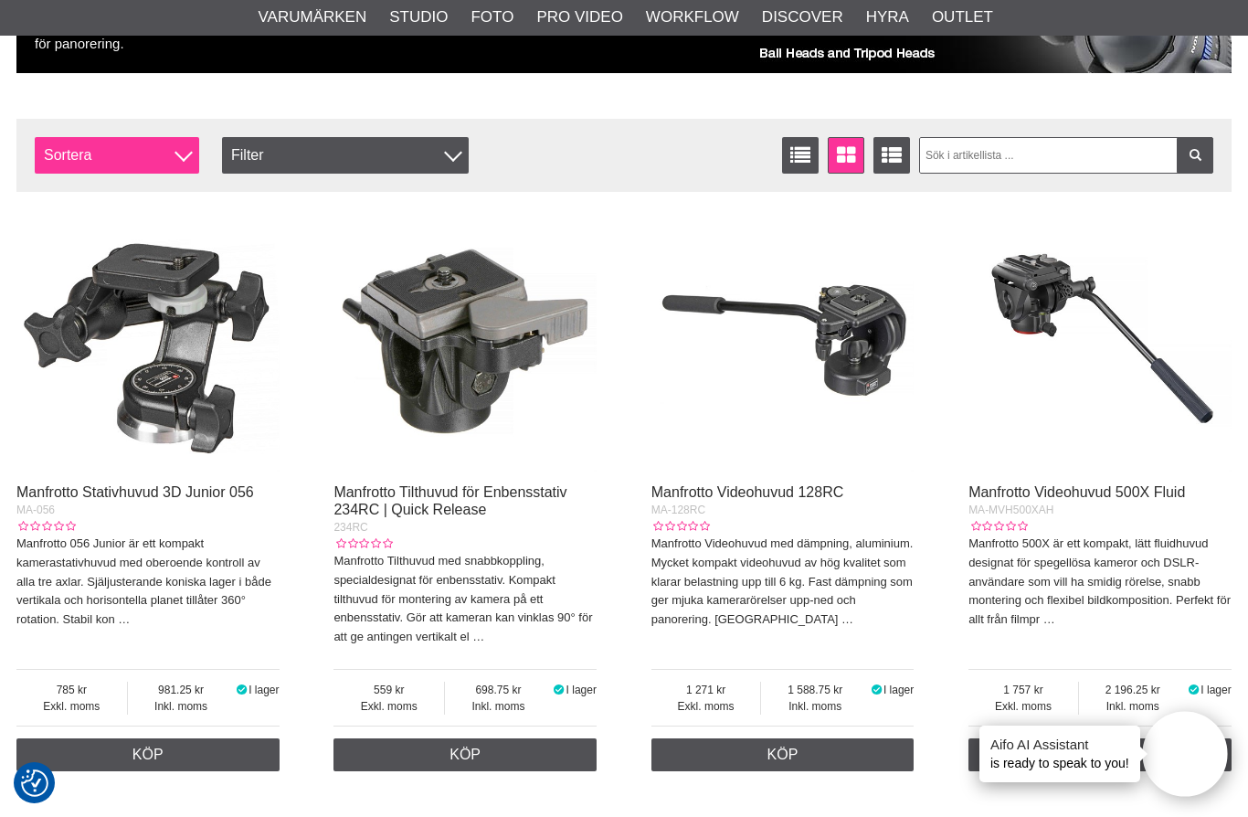
click at [179, 148] on div at bounding box center [184, 152] width 18 height 18
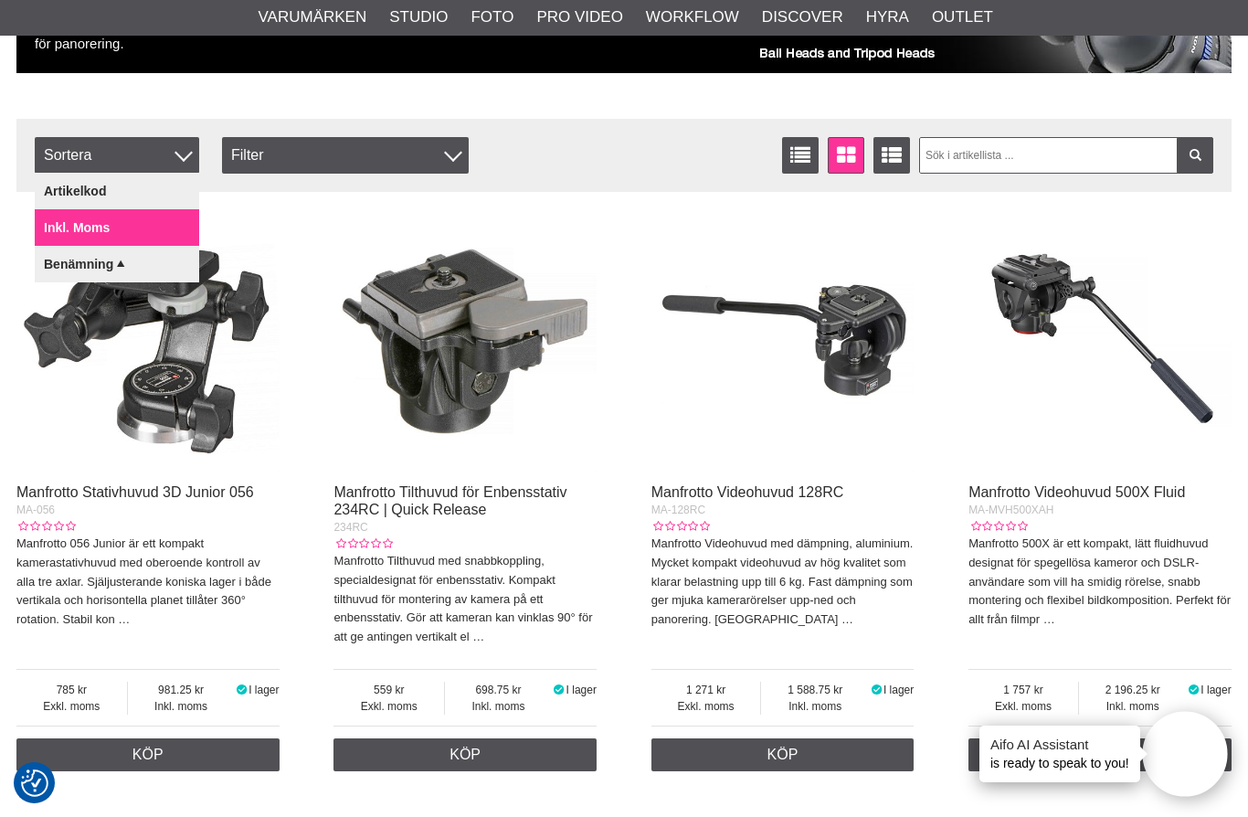
click at [115, 226] on link "Inkl. moms" at bounding box center [117, 227] width 165 height 37
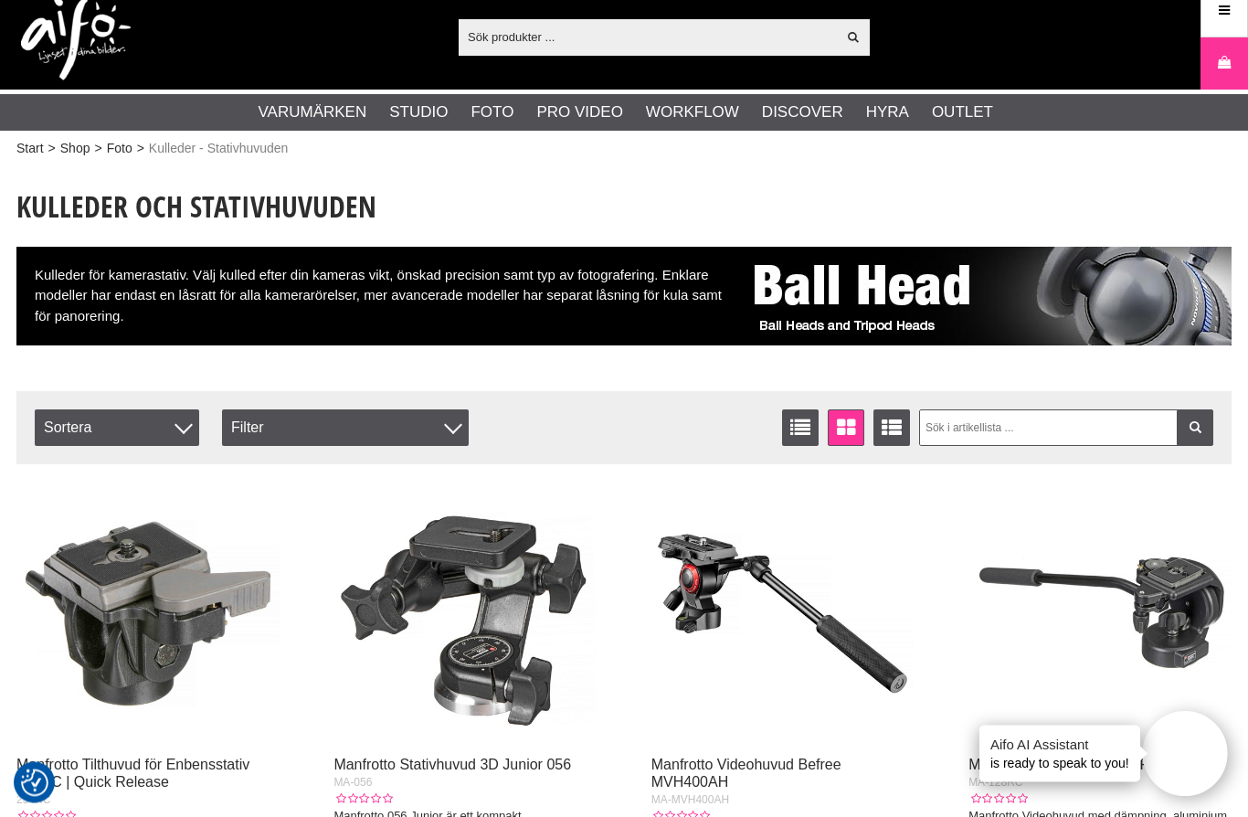
scroll to position [0, 0]
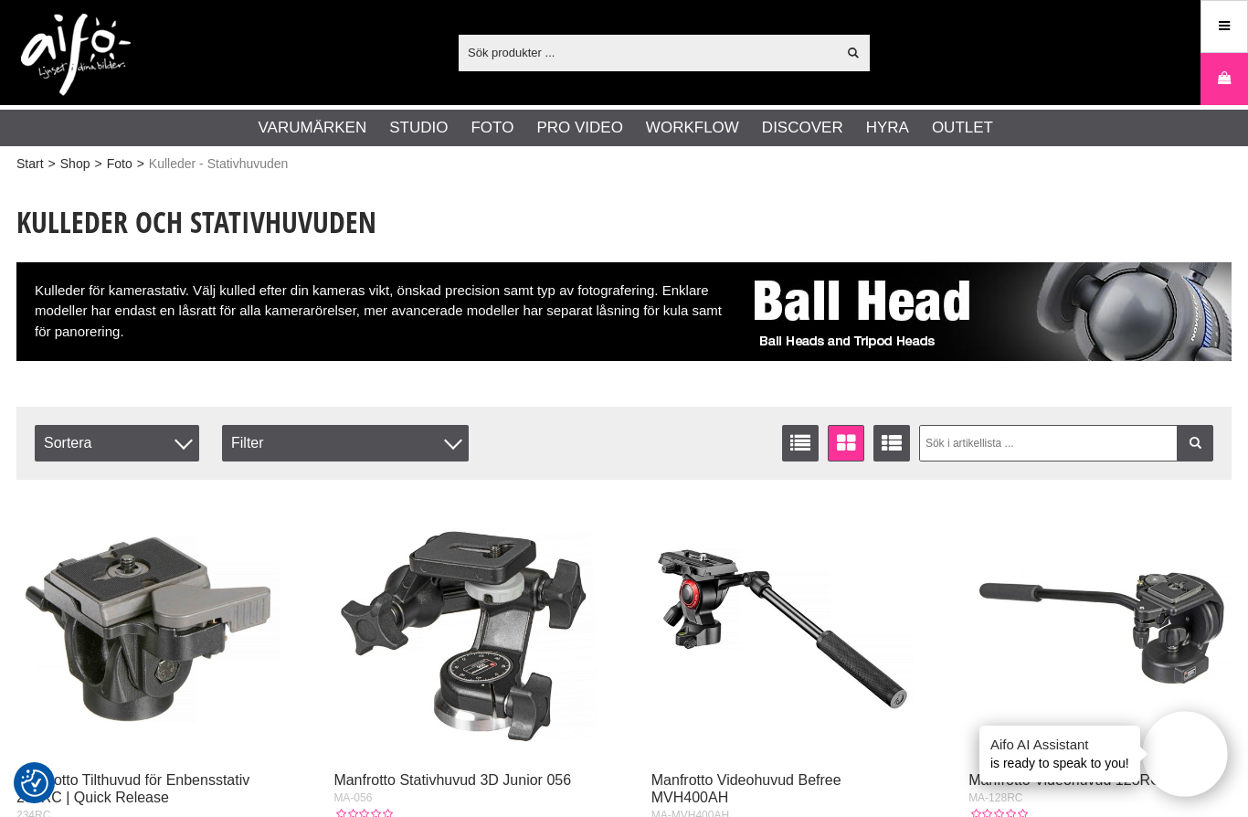
click at [1147, 2] on div "Visa alla Artiklar Kategorier av artiklar Din sökning på gav inga träffar. Var …" at bounding box center [624, 52] width 1243 height 105
